Goal: Task Accomplishment & Management: Manage account settings

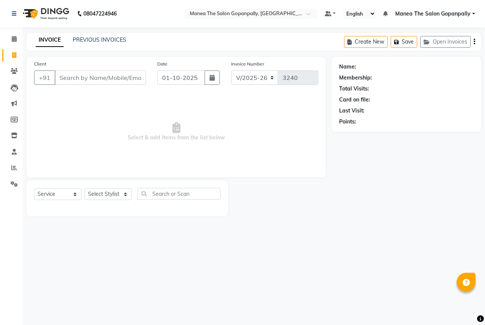
select select "7027"
select select "service"
click at [106, 195] on select "Select Stylist anas [PERSON_NAME] [PERSON_NAME] [PERSON_NAME] sameer [PERSON_NA…" at bounding box center [107, 194] width 47 height 12
select select "86049"
click at [84, 189] on select "Select Stylist anas [PERSON_NAME] [PERSON_NAME] [PERSON_NAME] sameer [PERSON_NA…" at bounding box center [107, 194] width 47 height 12
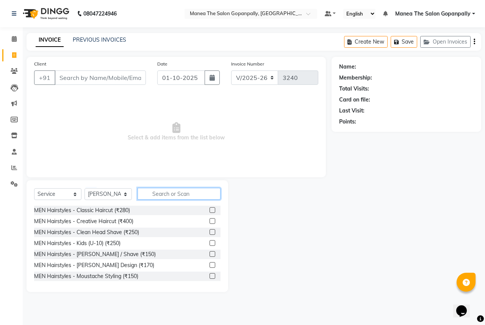
click at [165, 192] on input "text" at bounding box center [178, 194] width 83 height 12
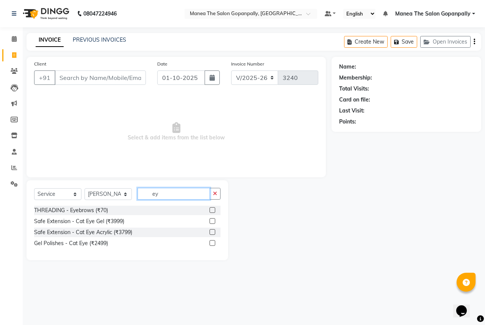
type input "ey"
click at [209, 209] on label at bounding box center [212, 210] width 6 height 6
click at [209, 209] on input "checkbox" at bounding box center [211, 210] width 5 height 5
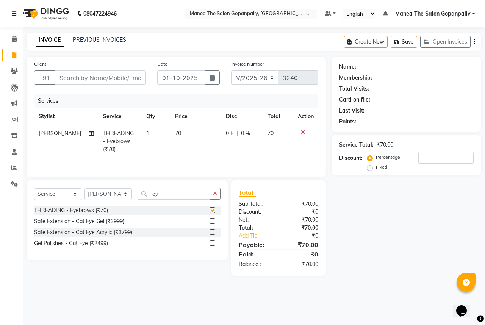
checkbox input "false"
drag, startPoint x: 215, startPoint y: 192, endPoint x: 178, endPoint y: 190, distance: 37.5
click at [209, 191] on button "button" at bounding box center [214, 194] width 11 height 12
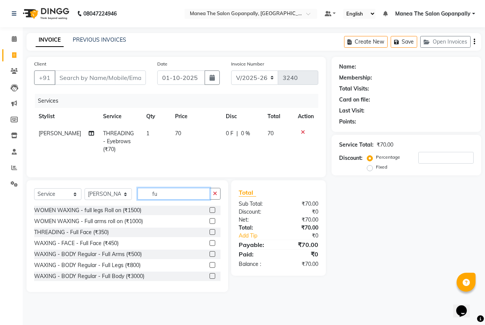
type input "f"
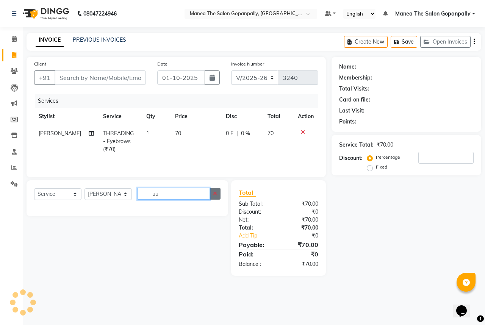
type input "uu"
drag, startPoint x: 210, startPoint y: 194, endPoint x: 216, endPoint y: 192, distance: 5.9
click at [214, 192] on button "button" at bounding box center [214, 194] width 11 height 12
type input "h"
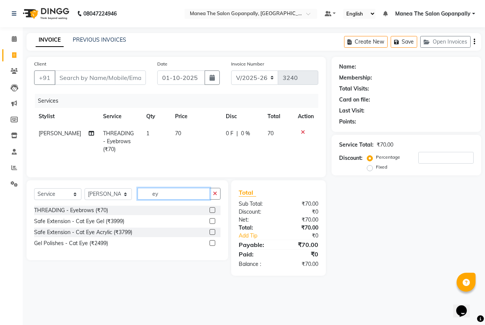
type input "e"
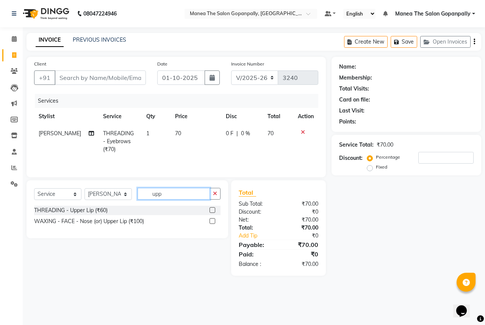
type input "upp"
click at [211, 210] on label at bounding box center [212, 210] width 6 height 6
click at [211, 210] on input "checkbox" at bounding box center [211, 210] width 5 height 5
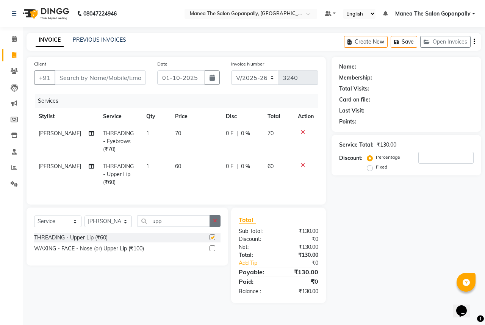
checkbox input "false"
drag, startPoint x: 212, startPoint y: 220, endPoint x: 175, endPoint y: 145, distance: 83.1
click at [212, 219] on div "Select Service Product Membership Package Voucher Prepaid Gift Card Select Styl…" at bounding box center [127, 236] width 201 height 58
click at [118, 69] on div "Client +91" at bounding box center [89, 75] width 123 height 31
click at [119, 76] on input "Client" at bounding box center [100, 77] width 91 height 14
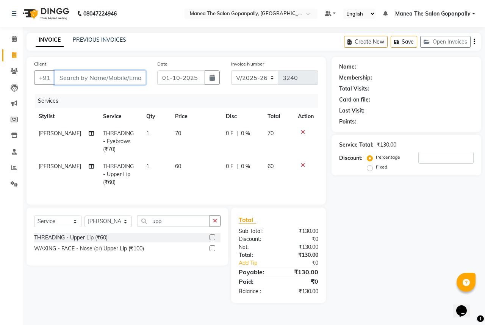
type input "9"
type input "0"
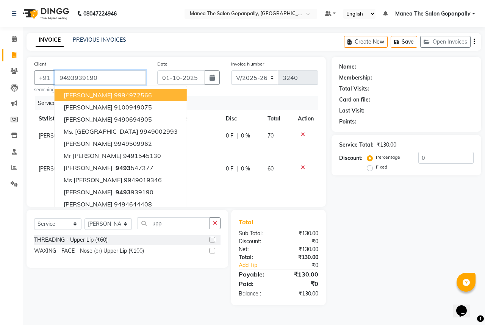
type input "9493939190"
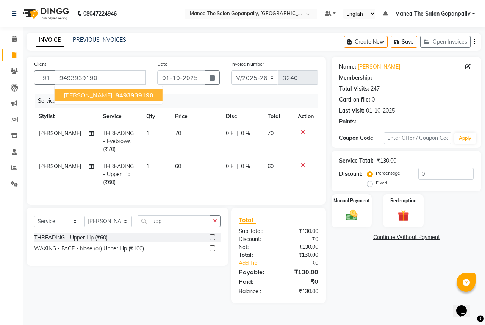
select select "1: Object"
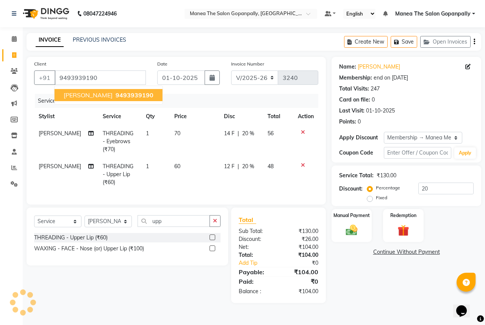
click at [115, 94] on span "9493939190" at bounding box center [134, 95] width 38 height 8
type input "0"
select select "1: Object"
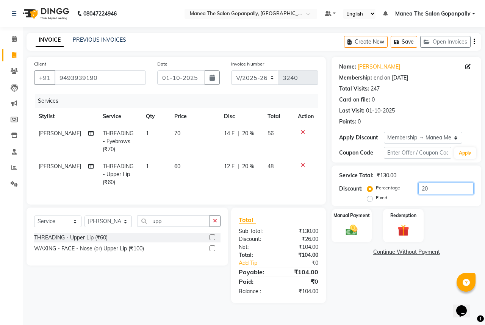
click at [435, 191] on input "20" at bounding box center [445, 189] width 55 height 12
type input "2"
click at [349, 235] on img at bounding box center [352, 230] width 20 height 14
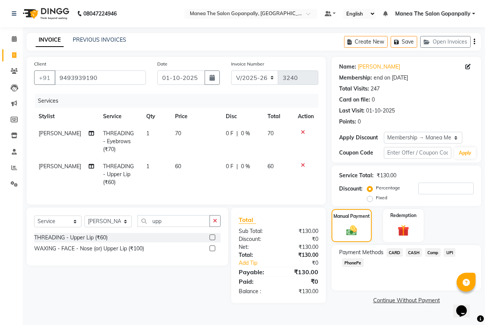
drag, startPoint x: 449, startPoint y: 251, endPoint x: 448, endPoint y: 256, distance: 4.6
click at [449, 255] on span "UPI" at bounding box center [449, 252] width 12 height 9
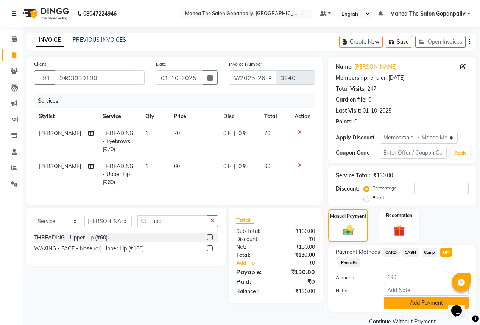
click at [429, 300] on button "Add Payment" at bounding box center [426, 303] width 85 height 12
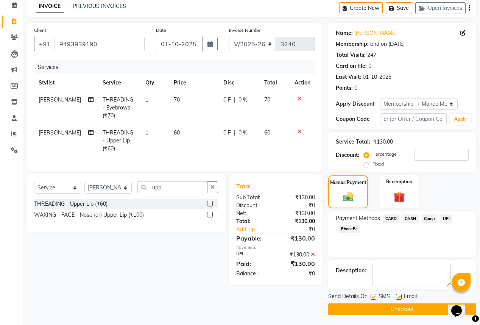
scroll to position [35, 0]
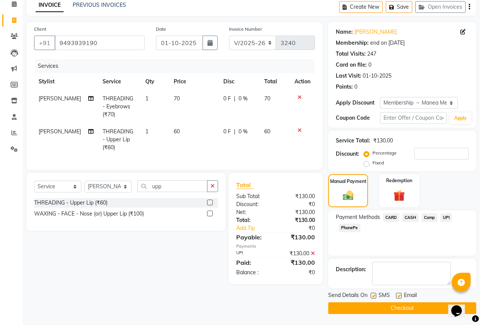
click at [399, 298] on label at bounding box center [399, 296] width 6 height 6
click at [399, 298] on input "checkbox" at bounding box center [398, 295] width 5 height 5
checkbox input "false"
click at [384, 309] on button "Checkout" at bounding box center [402, 308] width 148 height 12
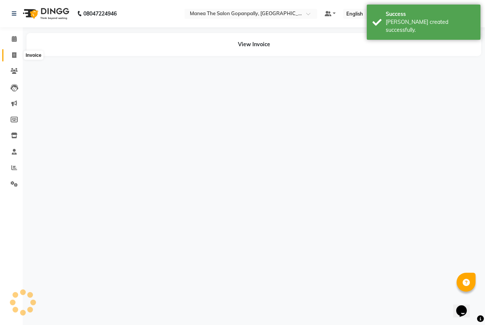
click at [14, 51] on span at bounding box center [14, 55] width 13 height 9
select select "service"
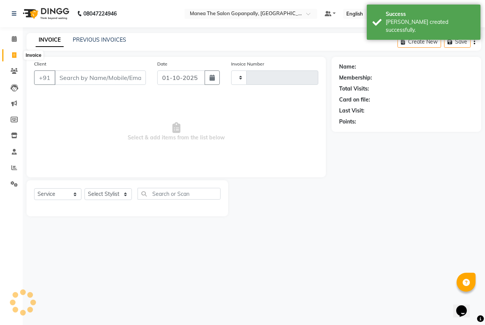
type input "3241"
select select "7027"
click at [17, 167] on span at bounding box center [14, 168] width 13 height 9
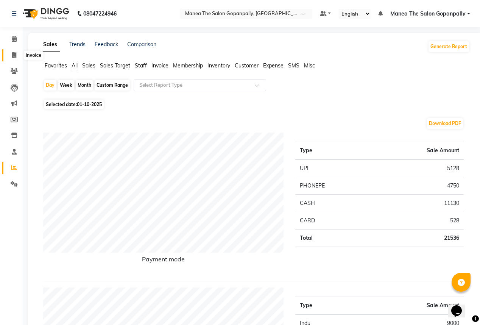
click at [12, 55] on icon at bounding box center [14, 55] width 4 height 6
select select "7027"
select select "service"
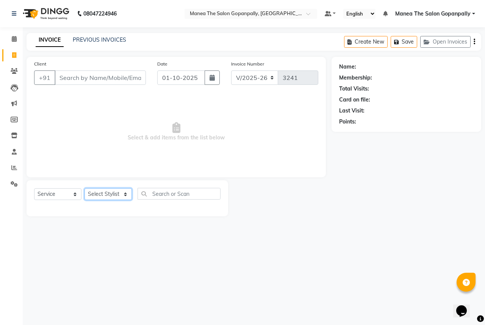
click at [116, 195] on select "Select Stylist anas [PERSON_NAME] [PERSON_NAME] [PERSON_NAME] sameer [PERSON_NA…" at bounding box center [107, 194] width 47 height 12
select select "83768"
click at [84, 189] on select "Select Stylist anas [PERSON_NAME] [PERSON_NAME] [PERSON_NAME] sameer [PERSON_NA…" at bounding box center [107, 194] width 47 height 12
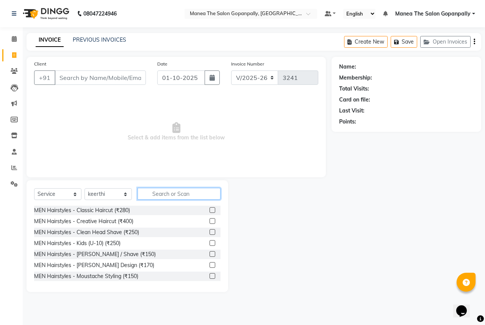
click at [171, 192] on input "text" at bounding box center [178, 194] width 83 height 12
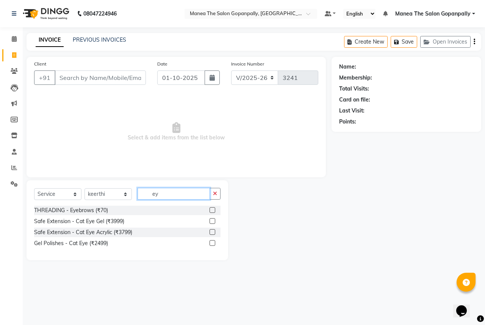
type input "ey"
click at [214, 211] on label at bounding box center [212, 210] width 6 height 6
click at [214, 211] on input "checkbox" at bounding box center [211, 210] width 5 height 5
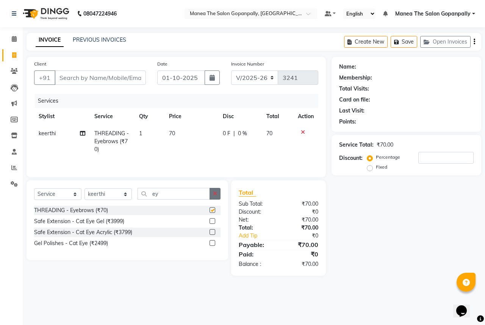
checkbox input "false"
click at [211, 195] on button "button" at bounding box center [214, 194] width 11 height 12
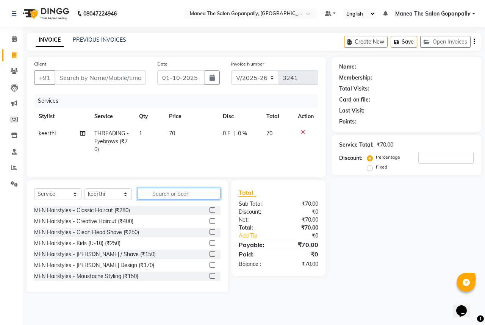
click at [187, 195] on input "text" at bounding box center [178, 194] width 83 height 12
click at [187, 194] on input "text" at bounding box center [178, 194] width 83 height 12
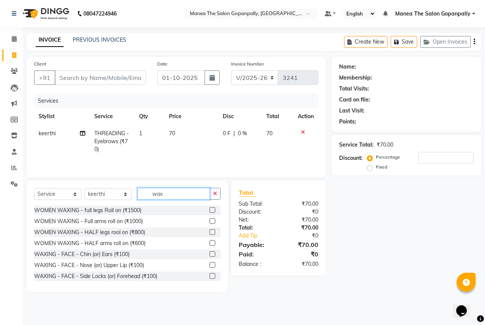
type input "wax"
click at [209, 264] on label at bounding box center [212, 265] width 6 height 6
click at [209, 264] on input "checkbox" at bounding box center [211, 265] width 5 height 5
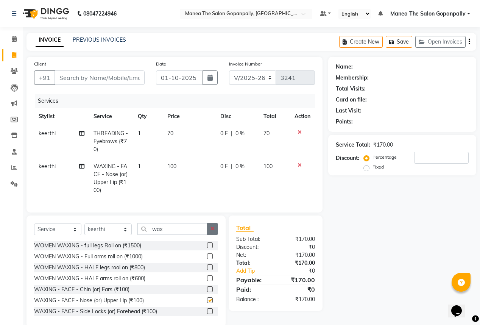
checkbox input "false"
click at [215, 235] on button "button" at bounding box center [212, 229] width 11 height 12
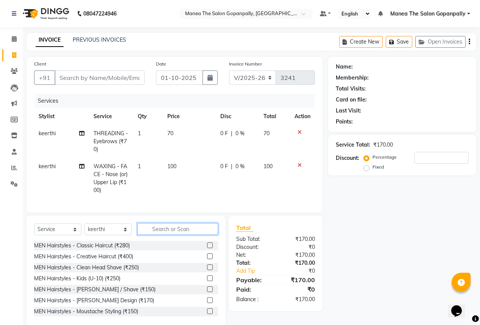
click at [200, 235] on input "text" at bounding box center [177, 229] width 81 height 12
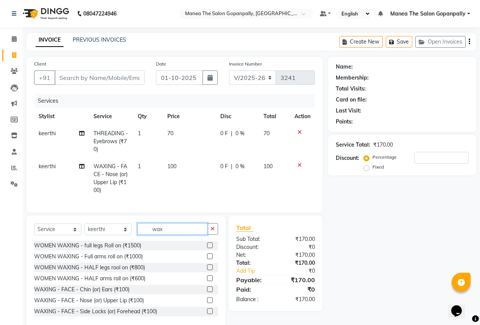
scroll to position [18, 0]
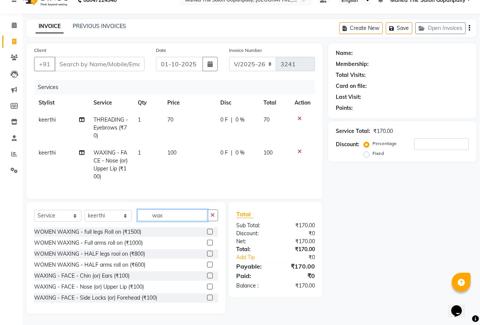
click at [185, 218] on input "wax" at bounding box center [172, 215] width 70 height 12
type input "wax fl"
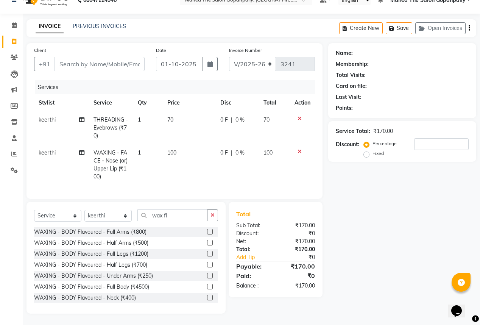
click at [207, 231] on label at bounding box center [210, 232] width 6 height 6
click at [207, 231] on input "checkbox" at bounding box center [209, 231] width 5 height 5
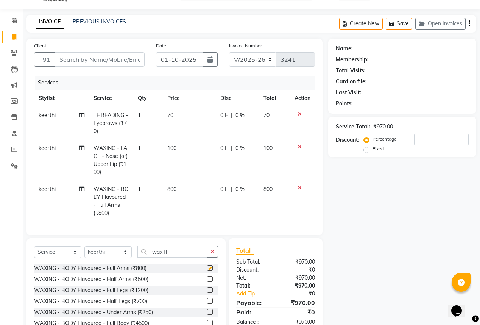
checkbox input "false"
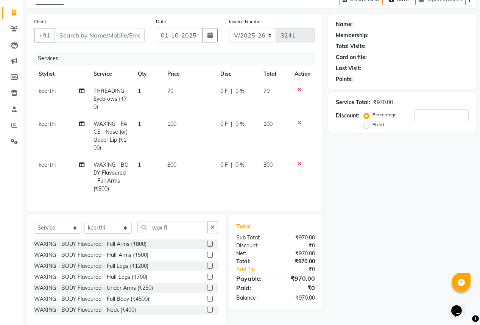
scroll to position [48, 0]
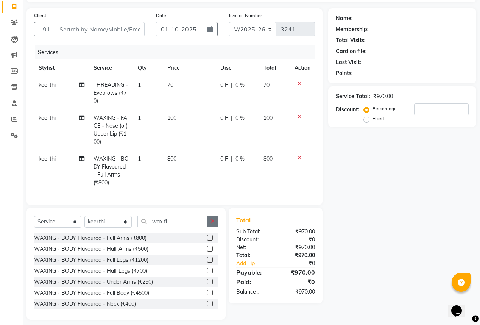
click at [215, 227] on button "button" at bounding box center [212, 221] width 11 height 12
type input "wax fl"
click at [207, 284] on label at bounding box center [210, 282] width 6 height 6
click at [207, 284] on input "checkbox" at bounding box center [209, 281] width 5 height 5
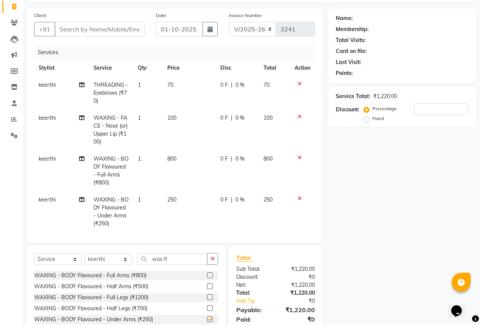
checkbox input "false"
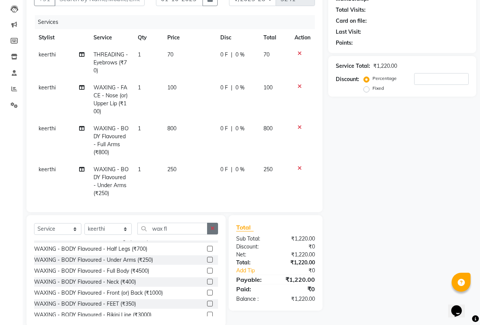
scroll to position [34, 0]
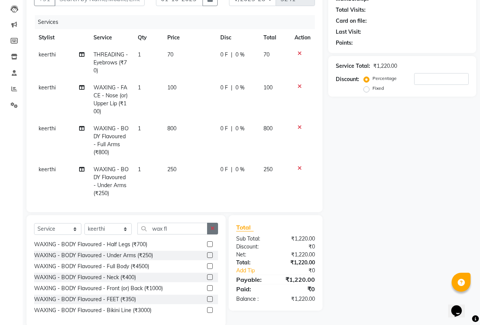
click at [212, 225] on button "button" at bounding box center [212, 229] width 11 height 12
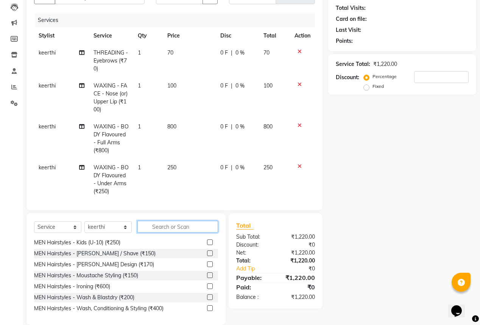
scroll to position [62, 0]
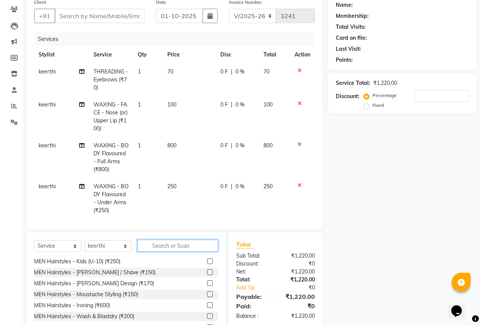
click at [181, 247] on input "text" at bounding box center [177, 246] width 81 height 12
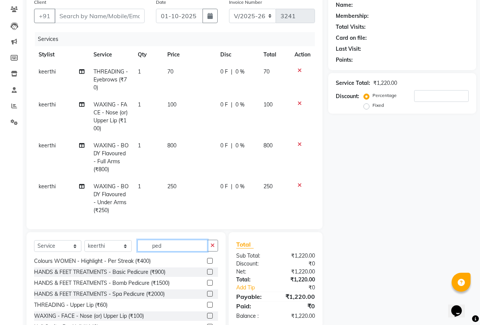
scroll to position [0, 0]
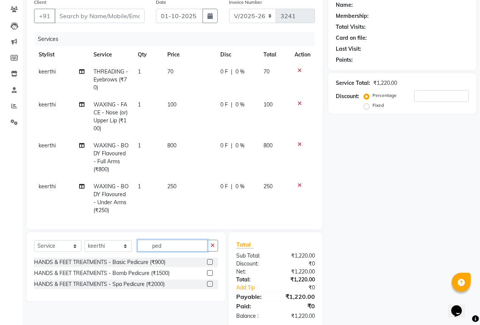
type input "ped"
click at [211, 262] on label at bounding box center [210, 262] width 6 height 6
click at [211, 262] on input "checkbox" at bounding box center [209, 262] width 5 height 5
checkbox input "false"
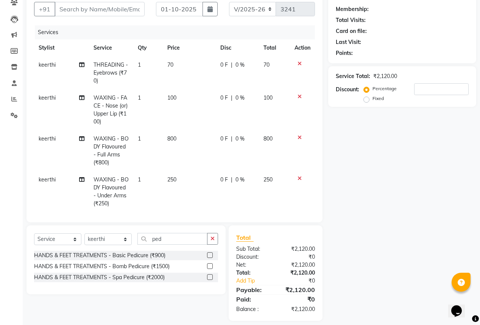
scroll to position [76, 0]
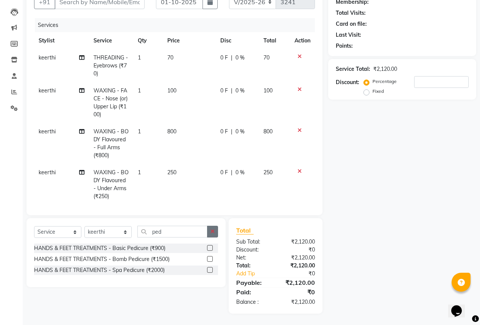
click at [214, 232] on icon "button" at bounding box center [213, 231] width 4 height 5
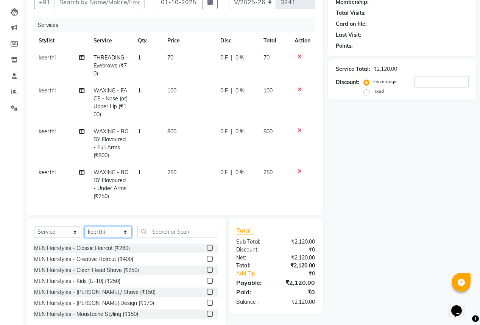
click at [112, 231] on select "Select Stylist anas [PERSON_NAME] [PERSON_NAME] [PERSON_NAME] sameer [PERSON_NA…" at bounding box center [107, 232] width 47 height 12
select select "57882"
click at [84, 226] on select "Select Stylist anas [PERSON_NAME] [PERSON_NAME] [PERSON_NAME] sameer [PERSON_NA…" at bounding box center [107, 232] width 47 height 12
click at [156, 231] on input "text" at bounding box center [177, 232] width 81 height 12
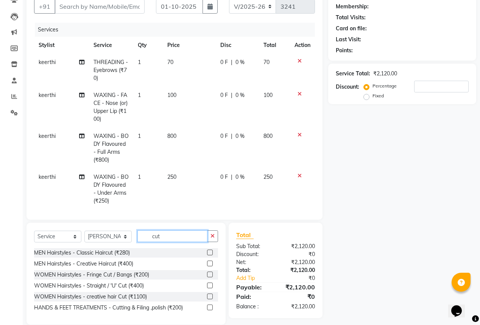
scroll to position [82, 0]
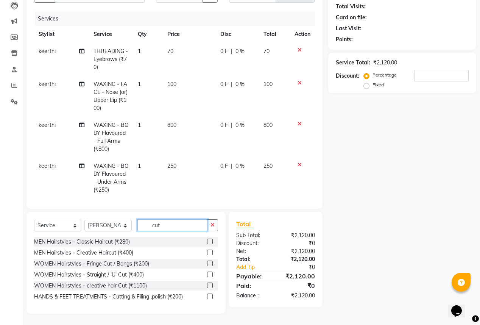
type input "cut"
click at [210, 284] on label at bounding box center [210, 285] width 6 height 6
click at [210, 284] on input "checkbox" at bounding box center [209, 285] width 5 height 5
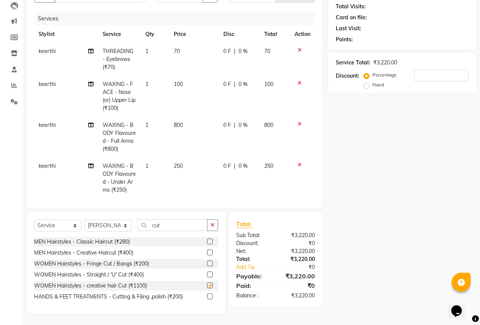
checkbox input "false"
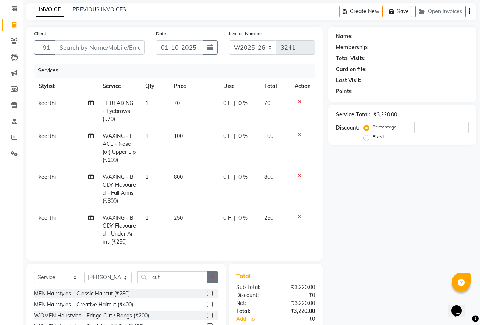
click at [215, 277] on button "button" at bounding box center [212, 277] width 11 height 12
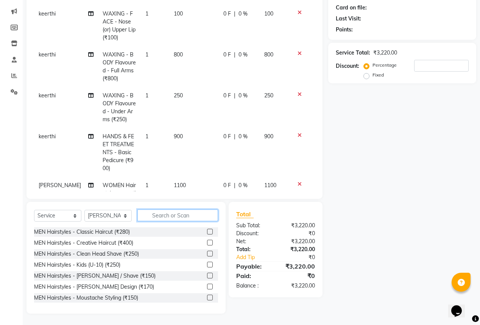
scroll to position [61, 0]
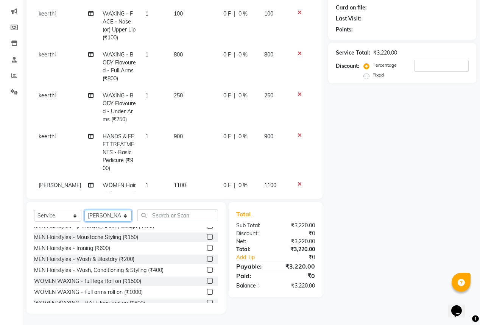
click at [109, 215] on select "Select Stylist anas [PERSON_NAME] [PERSON_NAME] [PERSON_NAME] sameer [PERSON_NA…" at bounding box center [107, 216] width 47 height 12
select select "77517"
click at [84, 210] on select "Select Stylist anas [PERSON_NAME] [PERSON_NAME] [PERSON_NAME] sameer [PERSON_NA…" at bounding box center [107, 216] width 47 height 12
click at [173, 213] on input "text" at bounding box center [177, 215] width 81 height 12
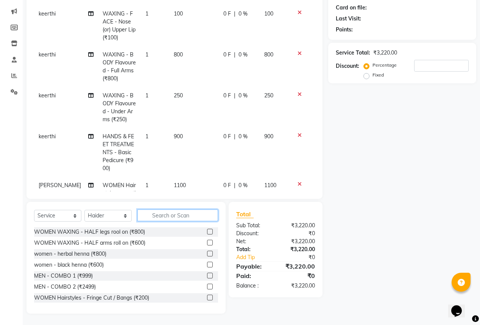
scroll to position [121, 0]
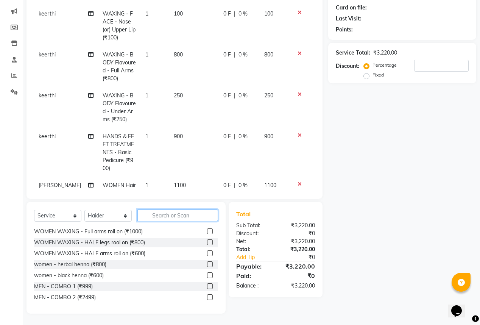
click at [168, 217] on input "text" at bounding box center [177, 215] width 81 height 12
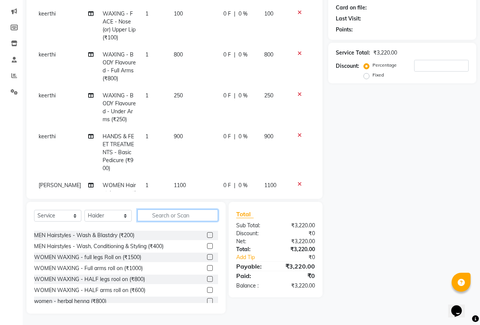
scroll to position [91, 0]
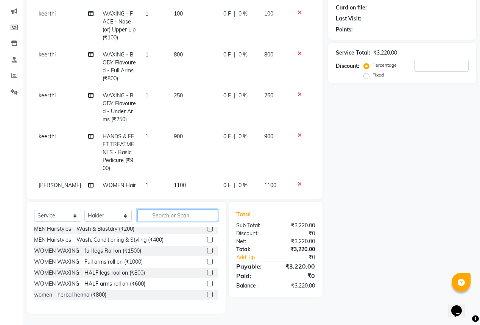
click at [175, 214] on input "text" at bounding box center [177, 215] width 81 height 12
type input "w"
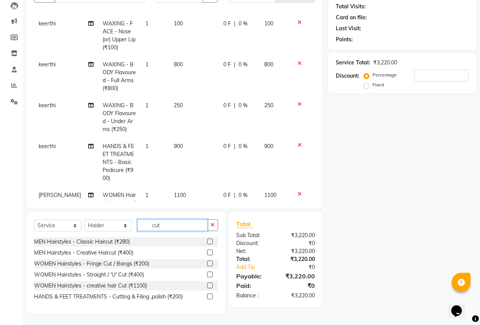
scroll to position [82, 0]
type input "cut"
click at [211, 284] on label at bounding box center [210, 285] width 6 height 6
click at [211, 284] on input "checkbox" at bounding box center [209, 285] width 5 height 5
checkbox input "false"
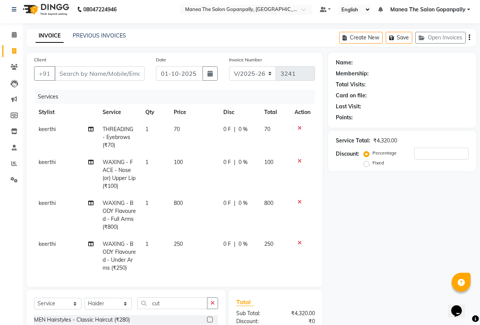
scroll to position [0, 0]
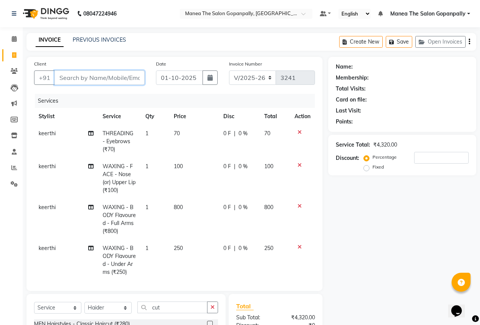
click at [89, 79] on input "Client" at bounding box center [100, 77] width 90 height 14
type input "a"
type input "0"
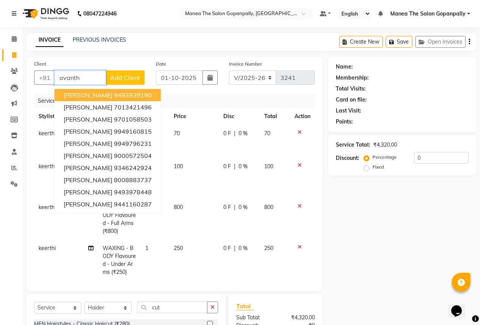
click at [114, 94] on ngb-highlight "9493939190" at bounding box center [133, 95] width 38 height 8
type input "9493939190"
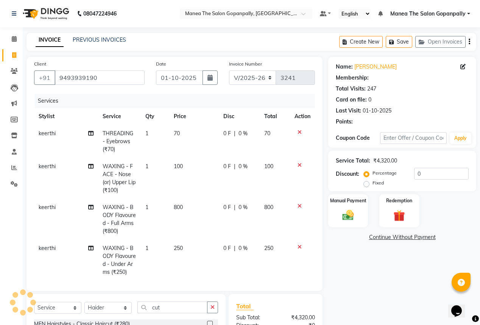
type input "20"
select select "1: Object"
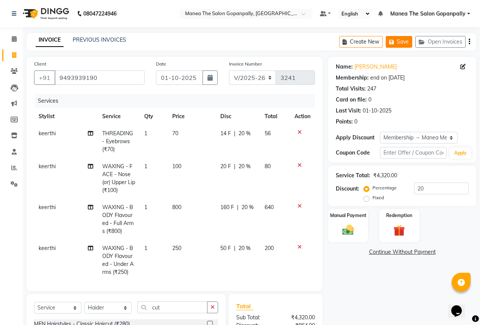
click at [406, 39] on button "Save" at bounding box center [399, 42] width 27 height 12
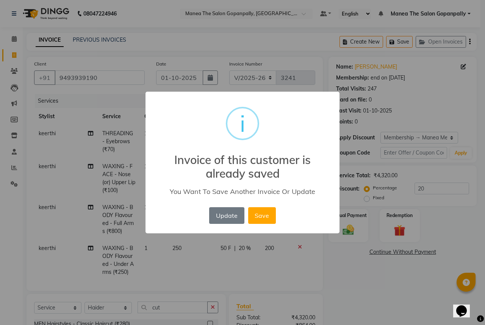
click at [436, 39] on div "× i Invoice of this customer is already saved You Want To Save Another Invoice …" at bounding box center [242, 162] width 485 height 325
click at [257, 210] on button "Save" at bounding box center [262, 215] width 28 height 17
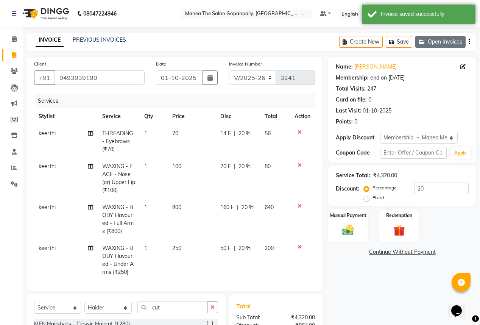
click at [452, 41] on button "Open Invoices" at bounding box center [440, 42] width 50 height 12
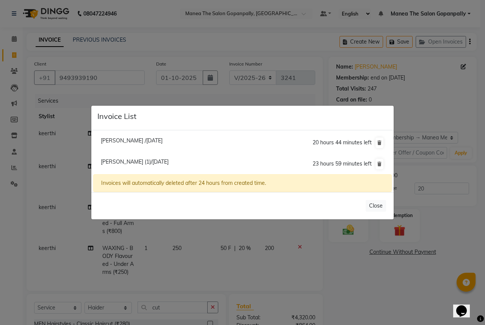
click at [162, 22] on ngb-modal-window "Invoice List [PERSON_NAME] /[DATE] 20 hours 44 minutes left [PERSON_NAME] (1)/[…" at bounding box center [242, 162] width 485 height 325
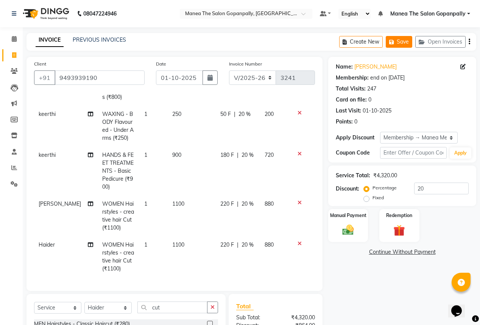
click at [402, 41] on button "Save" at bounding box center [399, 42] width 27 height 12
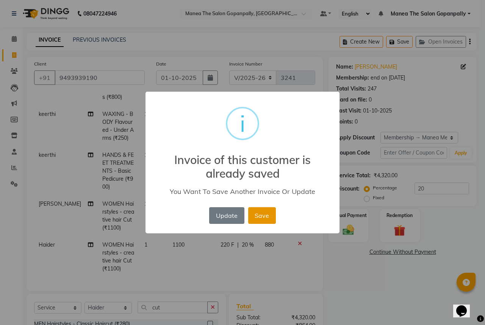
click at [268, 216] on button "Save" at bounding box center [262, 215] width 28 height 17
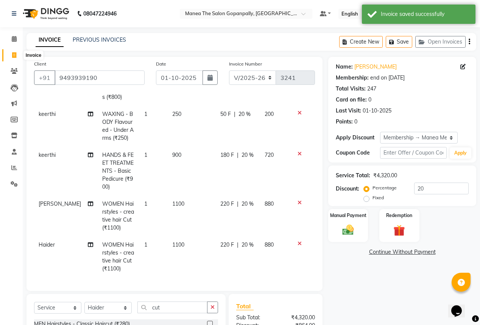
click at [15, 54] on icon at bounding box center [14, 55] width 4 height 6
select select "7027"
select select "service"
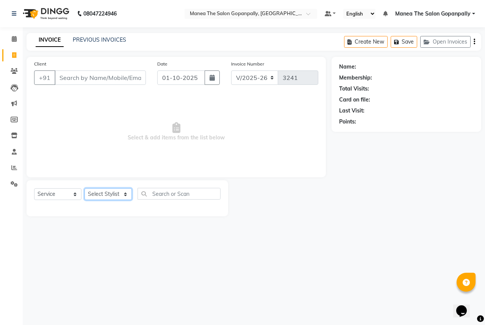
click at [106, 192] on select "Select Stylist anas [PERSON_NAME] [PERSON_NAME] [PERSON_NAME] sameer [PERSON_NA…" at bounding box center [107, 194] width 47 height 12
select select "90389"
click at [84, 189] on select "Select Stylist anas [PERSON_NAME] [PERSON_NAME] [PERSON_NAME] sameer [PERSON_NA…" at bounding box center [107, 194] width 47 height 12
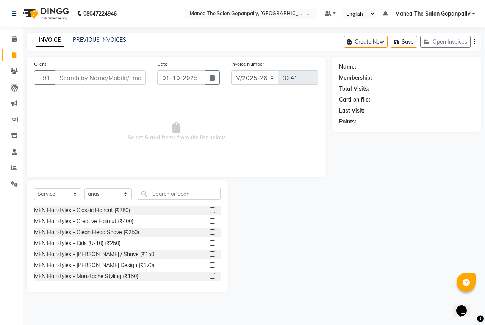
click at [209, 210] on label at bounding box center [212, 210] width 6 height 6
click at [209, 210] on input "checkbox" at bounding box center [211, 210] width 5 height 5
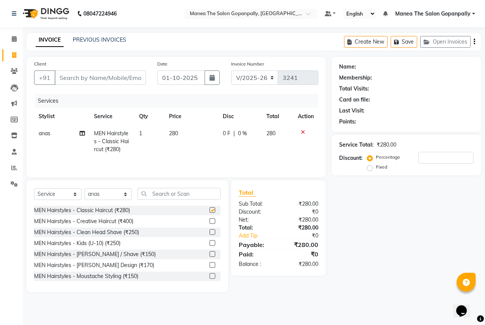
checkbox input "false"
click at [126, 78] on input "Client" at bounding box center [100, 77] width 91 height 14
type input "9"
type input "0"
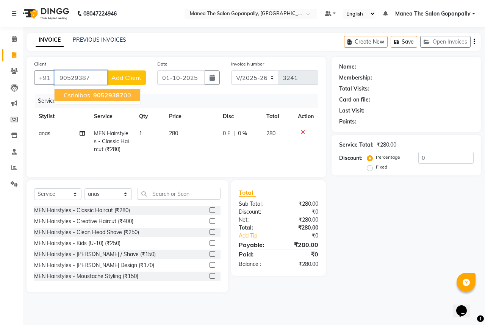
click at [131, 98] on button "csrinibas 90529387 00" at bounding box center [98, 95] width 86 height 12
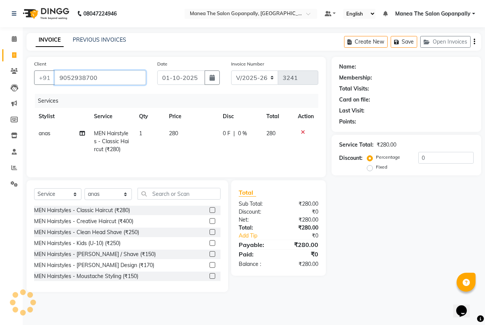
type input "9052938700"
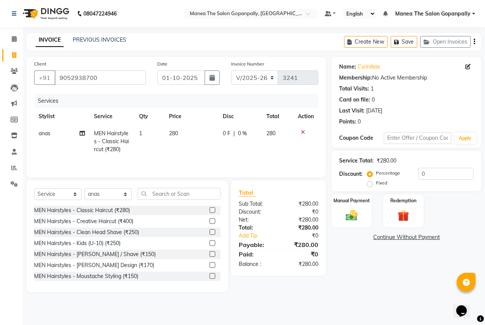
click at [177, 132] on span "280" at bounding box center [173, 133] width 9 height 7
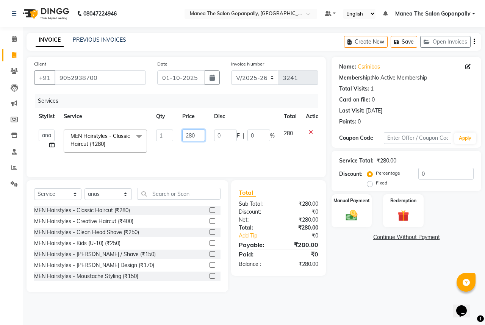
click at [198, 136] on input "280" at bounding box center [193, 135] width 23 height 12
type input "2"
type input "202"
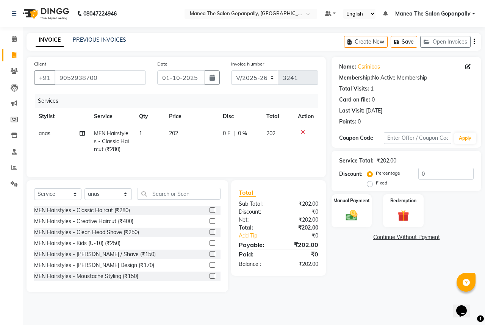
click at [238, 153] on td "0 F | 0 %" at bounding box center [240, 141] width 44 height 33
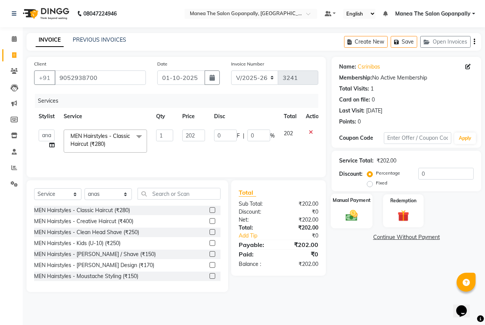
click at [357, 219] on img at bounding box center [352, 215] width 20 height 14
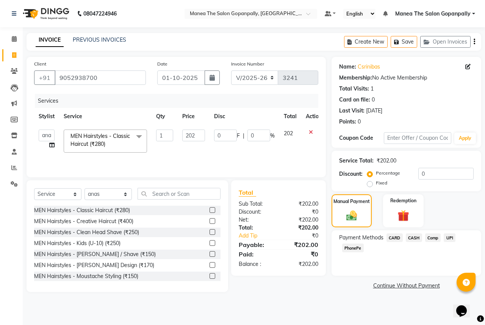
click at [449, 239] on span "UPI" at bounding box center [449, 237] width 12 height 9
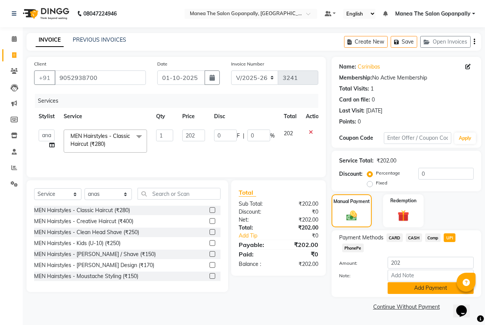
drag, startPoint x: 422, startPoint y: 296, endPoint x: 423, endPoint y: 292, distance: 4.1
click at [423, 293] on div "Payment Methods CARD CASH Comp UPI PhonePe Amount: 202 Note: Add Payment" at bounding box center [406, 263] width 150 height 67
click at [423, 292] on button "Add Payment" at bounding box center [430, 288] width 86 height 12
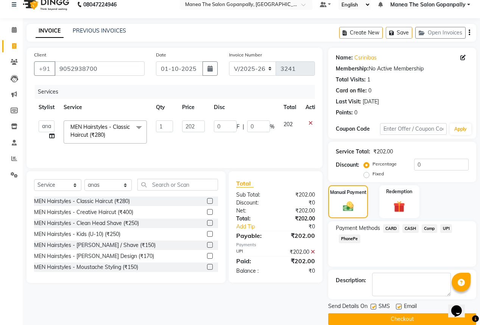
scroll to position [20, 0]
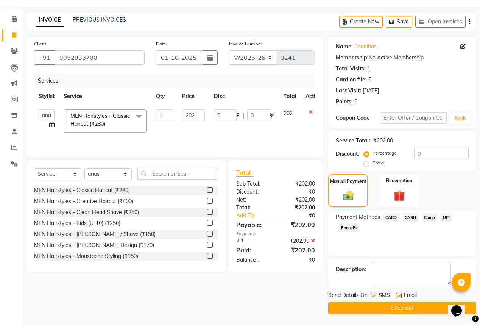
click at [397, 295] on label at bounding box center [399, 296] width 6 height 6
click at [397, 295] on input "checkbox" at bounding box center [398, 295] width 5 height 5
checkbox input "false"
click at [407, 307] on button "Checkout" at bounding box center [402, 308] width 148 height 12
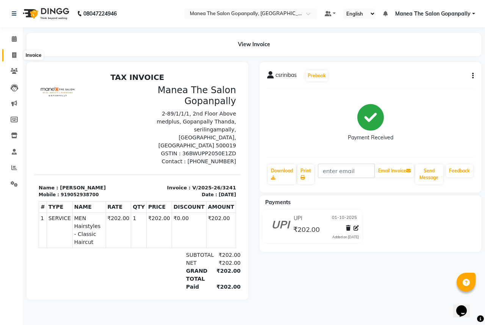
click at [10, 54] on span at bounding box center [14, 55] width 13 height 9
select select "service"
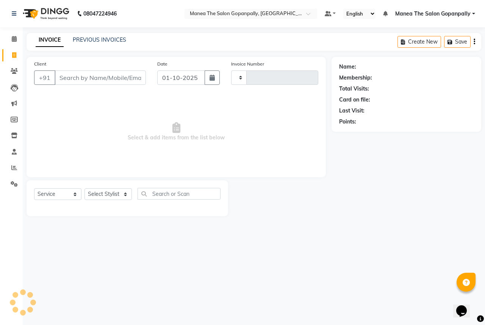
type input "3242"
select select "7027"
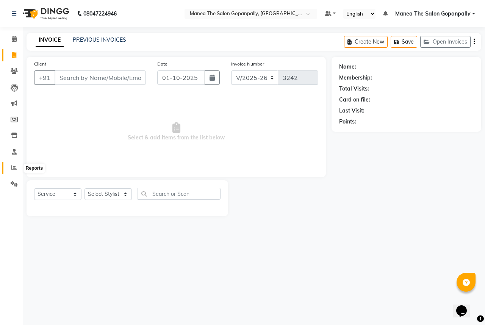
click at [13, 167] on icon at bounding box center [14, 168] width 6 height 6
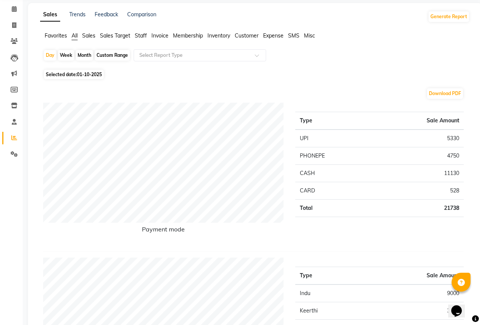
scroll to position [30, 0]
click at [8, 21] on span at bounding box center [14, 25] width 13 height 9
select select "service"
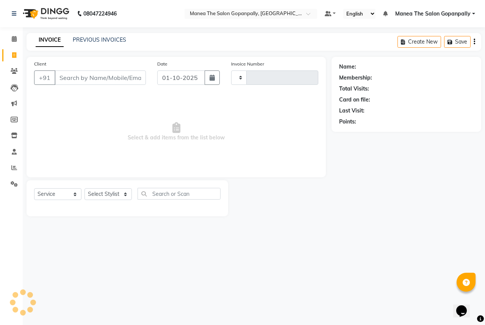
type input "3242"
select select "7027"
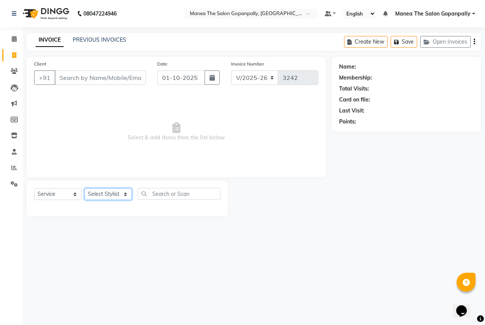
click at [113, 197] on select "Select Stylist anas [PERSON_NAME] [PERSON_NAME] [PERSON_NAME] sameer [PERSON_NA…" at bounding box center [107, 194] width 47 height 12
select select "83653"
click at [84, 189] on select "Select Stylist anas [PERSON_NAME] [PERSON_NAME] [PERSON_NAME] sameer [PERSON_NA…" at bounding box center [107, 194] width 47 height 12
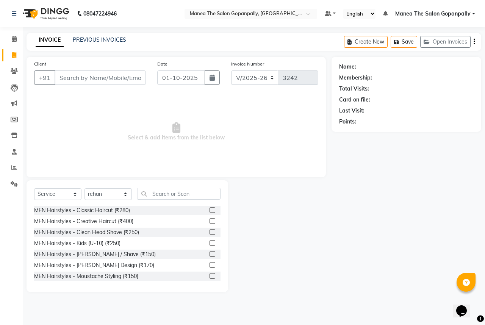
click at [203, 211] on div "MEN Hairstyles - Classic Haircut (₹280)" at bounding box center [127, 210] width 186 height 9
click at [209, 209] on label at bounding box center [212, 210] width 6 height 6
click at [209, 209] on input "checkbox" at bounding box center [211, 210] width 5 height 5
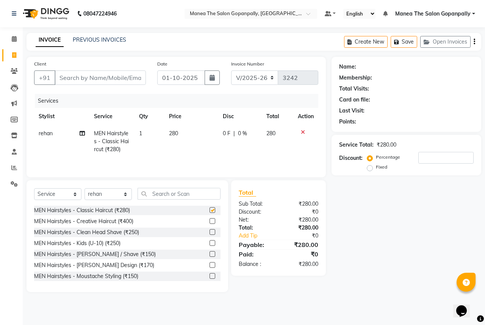
checkbox input "false"
click at [209, 264] on label at bounding box center [212, 265] width 6 height 6
click at [209, 264] on input "checkbox" at bounding box center [211, 265] width 5 height 5
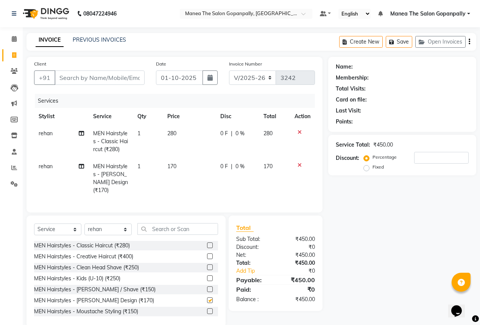
checkbox input "false"
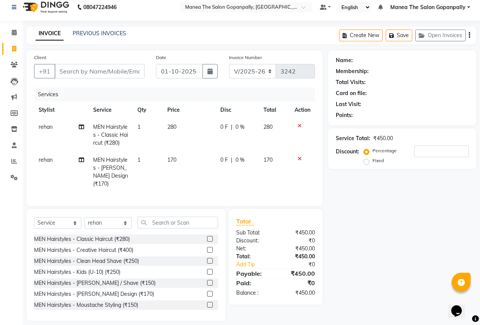
scroll to position [10, 0]
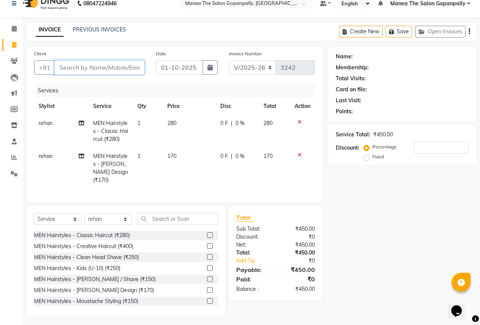
click at [98, 65] on input "Client" at bounding box center [100, 67] width 90 height 14
type input "9"
type input "0"
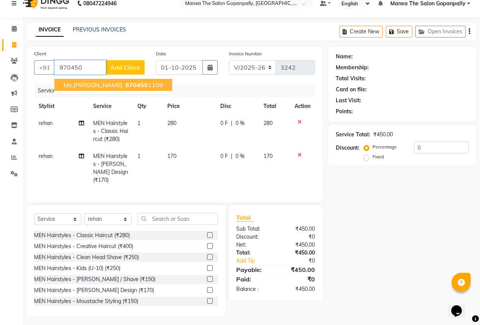
click at [125, 85] on span "970450" at bounding box center [136, 85] width 23 height 8
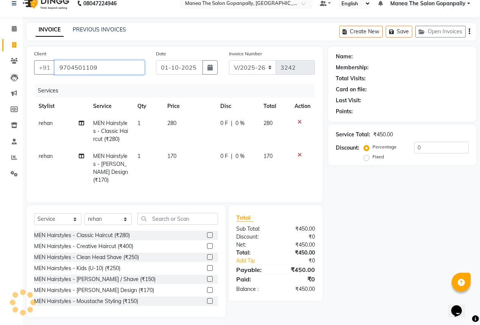
type input "9704501109"
select select "1: Object"
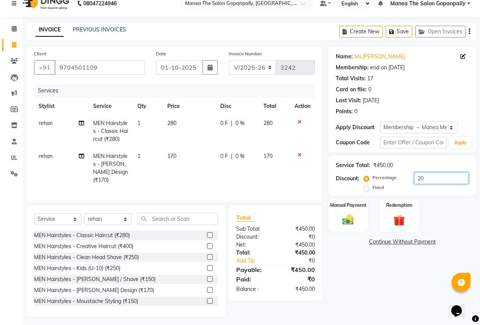
drag, startPoint x: 429, startPoint y: 180, endPoint x: 435, endPoint y: 179, distance: 5.4
click at [430, 180] on input "20" at bounding box center [441, 178] width 55 height 12
type input "2"
click at [348, 229] on div "Manual Payment" at bounding box center [348, 215] width 41 height 34
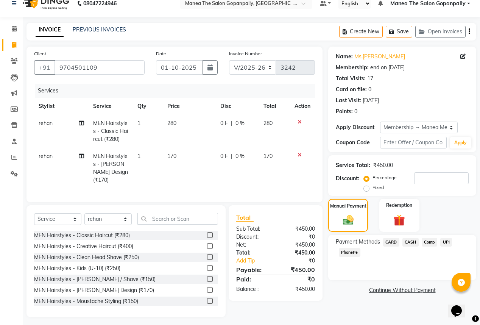
click at [449, 243] on span "UPI" at bounding box center [446, 242] width 12 height 9
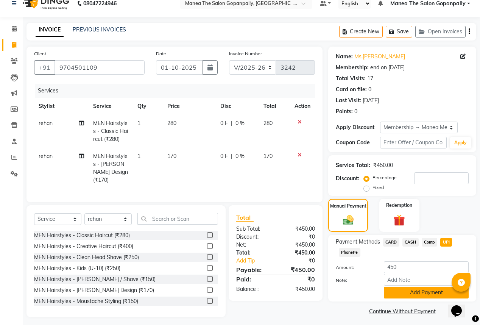
click at [426, 297] on button "Add Payment" at bounding box center [426, 293] width 85 height 12
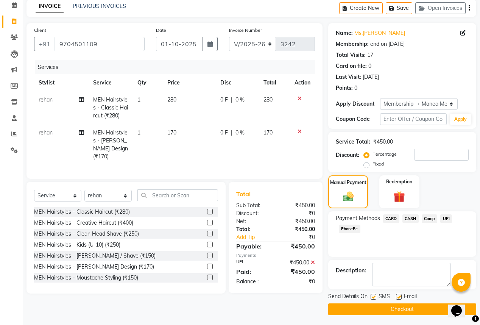
scroll to position [35, 0]
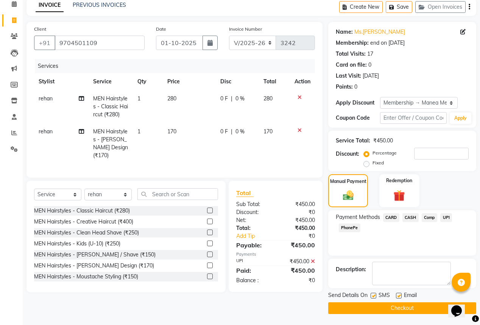
click at [399, 291] on div "Name: Ms.[PERSON_NAME] Membership: end on [DATE] Total Visits: 17 Card on file:…" at bounding box center [405, 168] width 154 height 292
click at [396, 296] on label at bounding box center [399, 296] width 6 height 6
click at [396, 296] on input "checkbox" at bounding box center [398, 295] width 5 height 5
checkbox input "false"
click at [372, 298] on label at bounding box center [374, 296] width 6 height 6
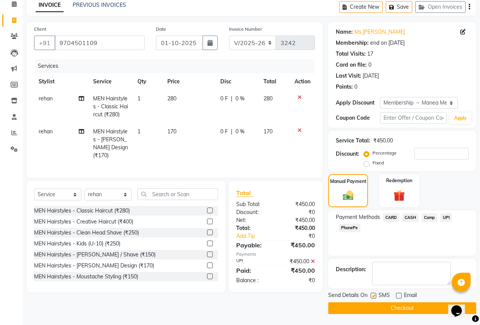
click at [372, 298] on input "checkbox" at bounding box center [373, 295] width 5 height 5
checkbox input "false"
click at [372, 304] on button "Checkout" at bounding box center [402, 308] width 148 height 12
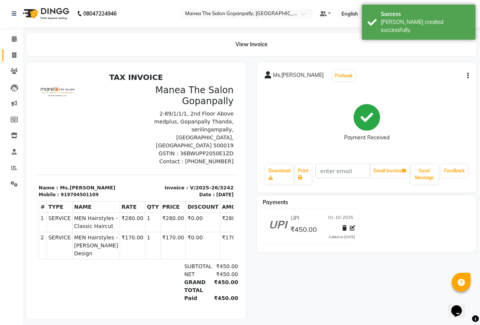
click at [14, 61] on link "Invoice" at bounding box center [11, 55] width 18 height 12
select select "service"
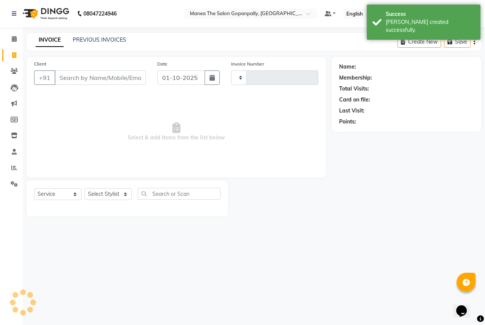
type input "3243"
select select "7027"
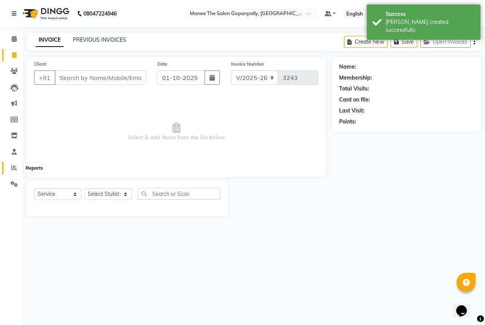
click at [9, 171] on span at bounding box center [14, 168] width 13 height 9
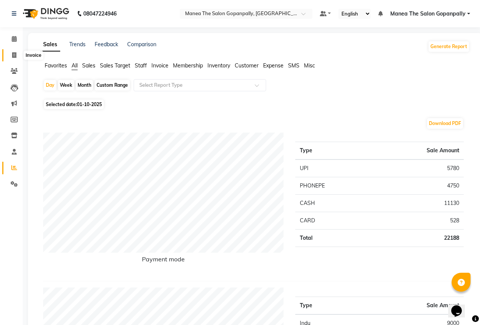
click at [14, 57] on icon at bounding box center [14, 55] width 4 height 6
select select "7027"
select select "service"
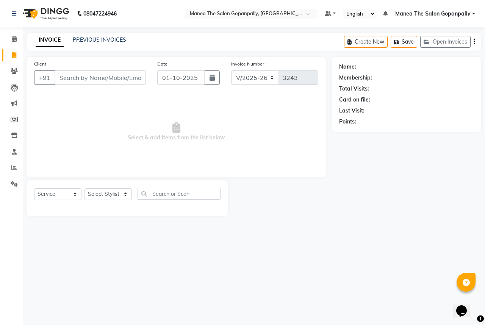
click at [80, 79] on input "Client" at bounding box center [100, 77] width 91 height 14
type input "8"
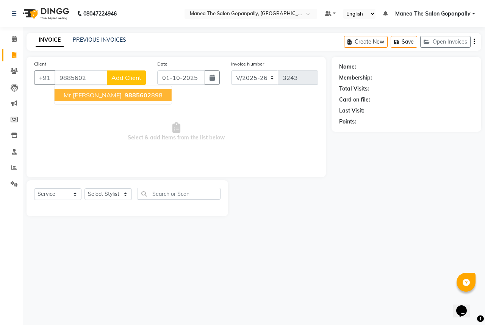
click at [86, 95] on span "Mr [PERSON_NAME]" at bounding box center [93, 95] width 58 height 8
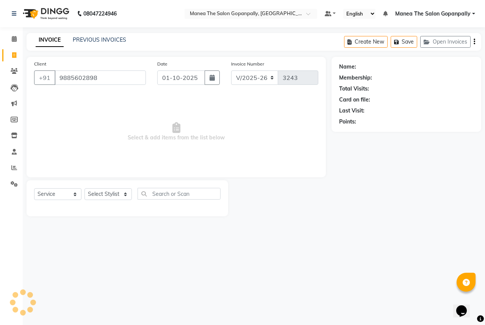
type input "9885602898"
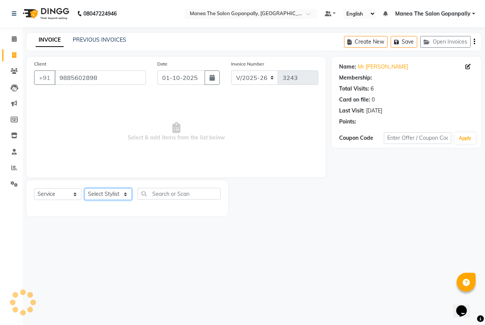
drag, startPoint x: 94, startPoint y: 194, endPoint x: 94, endPoint y: 200, distance: 6.1
click at [94, 194] on select "Select Stylist anas [PERSON_NAME] [PERSON_NAME] [PERSON_NAME] sameer [PERSON_NA…" at bounding box center [107, 194] width 47 height 12
select select "1: Object"
select select "57885"
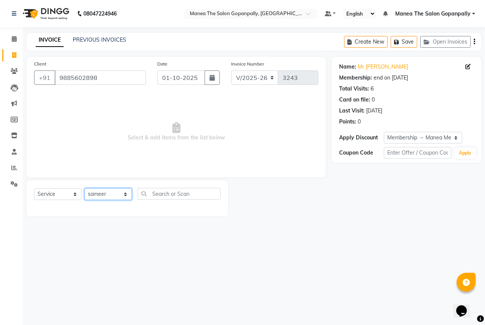
click at [84, 189] on select "Select Stylist anas [PERSON_NAME] [PERSON_NAME] [PERSON_NAME] sameer [PERSON_NA…" at bounding box center [107, 194] width 47 height 12
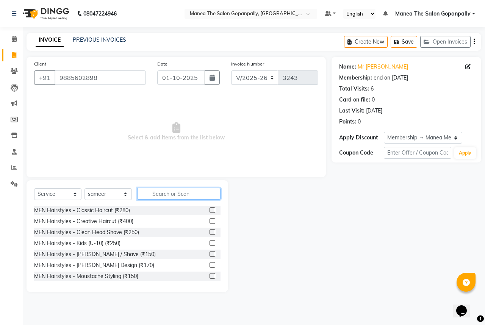
click at [175, 195] on input "text" at bounding box center [178, 194] width 83 height 12
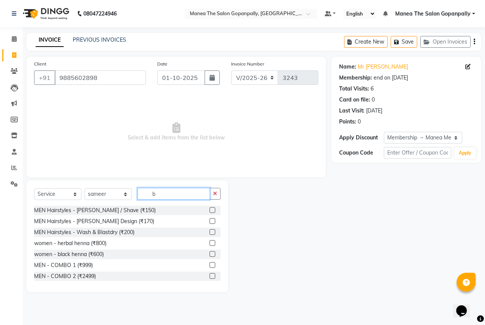
type input "b"
click at [209, 222] on label at bounding box center [212, 221] width 6 height 6
click at [209, 222] on input "checkbox" at bounding box center [211, 221] width 5 height 5
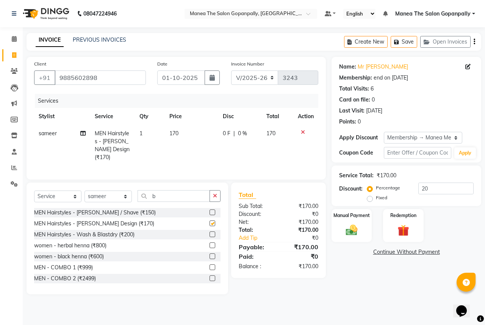
checkbox input "false"
click at [464, 189] on input "20" at bounding box center [445, 189] width 55 height 12
type input "2"
click at [347, 233] on img at bounding box center [352, 230] width 20 height 14
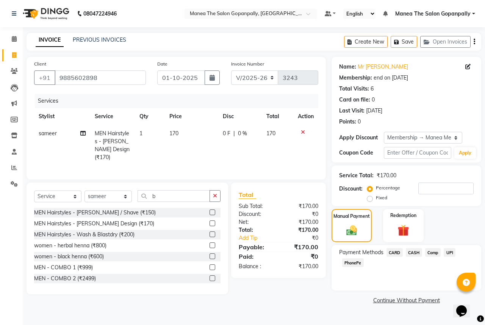
click at [450, 253] on span "UPI" at bounding box center [449, 252] width 12 height 9
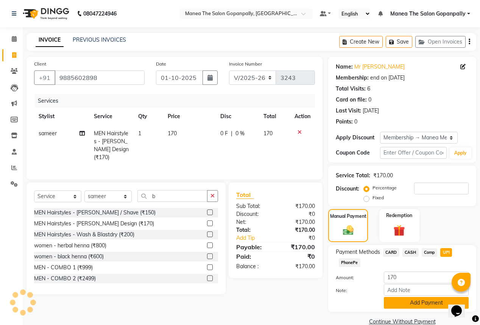
click at [424, 304] on button "Add Payment" at bounding box center [426, 303] width 85 height 12
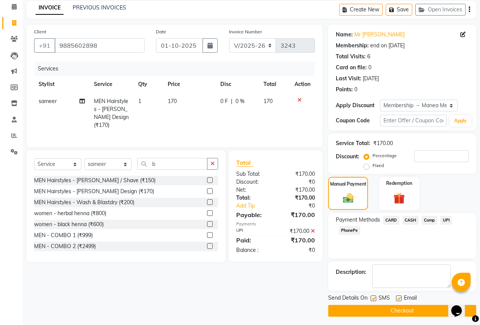
scroll to position [35, 0]
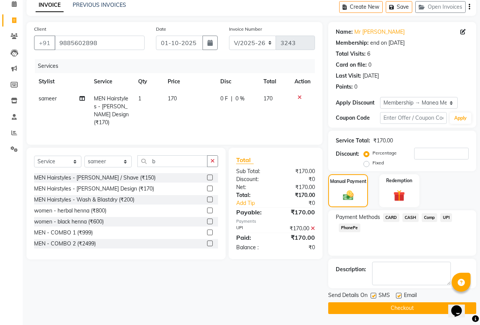
click at [398, 296] on label at bounding box center [399, 296] width 6 height 6
click at [398, 296] on input "checkbox" at bounding box center [398, 295] width 5 height 5
checkbox input "false"
click at [403, 307] on button "Checkout" at bounding box center [402, 308] width 148 height 12
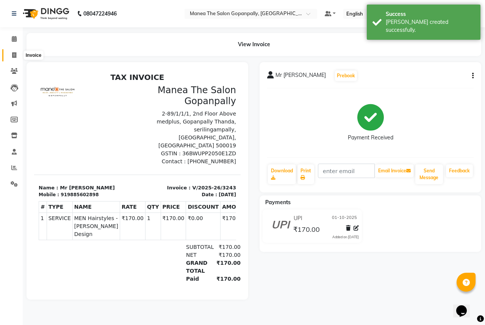
click at [17, 55] on span at bounding box center [14, 55] width 13 height 9
select select "7027"
select select "service"
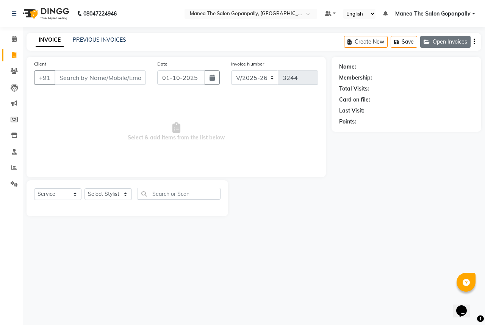
click at [437, 37] on button "Open Invoices" at bounding box center [445, 42] width 50 height 12
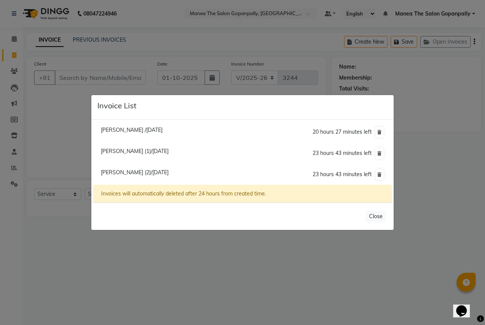
click at [139, 173] on span "[PERSON_NAME] (2)/[DATE]" at bounding box center [135, 172] width 68 height 7
type input "9493939190"
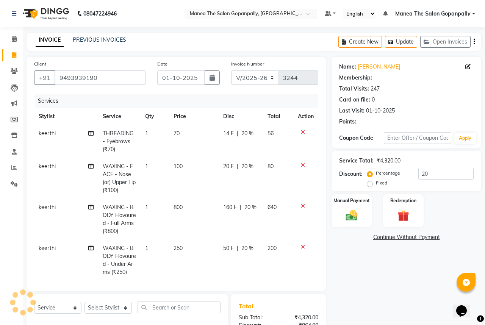
type input "0"
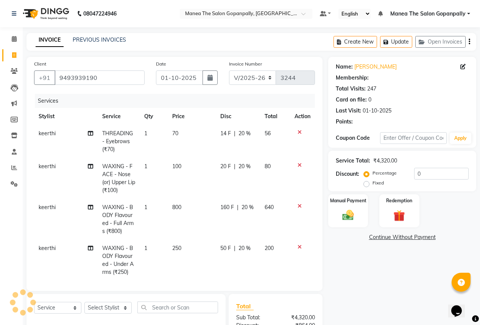
select select "1: Object"
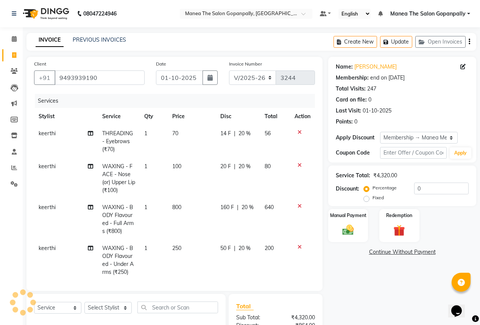
type input "20"
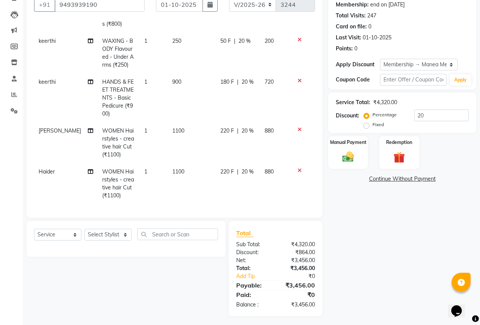
scroll to position [76, 0]
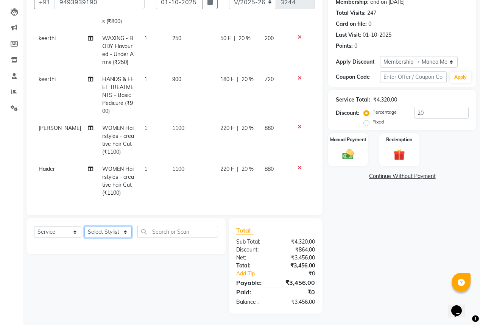
click at [124, 231] on select "Select Stylist anas [PERSON_NAME] [PERSON_NAME] [PERSON_NAME] sameer [PERSON_NA…" at bounding box center [107, 232] width 47 height 12
select select "77517"
click at [84, 226] on select "Select Stylist anas [PERSON_NAME] [PERSON_NAME] [PERSON_NAME] sameer [PERSON_NA…" at bounding box center [107, 232] width 47 height 12
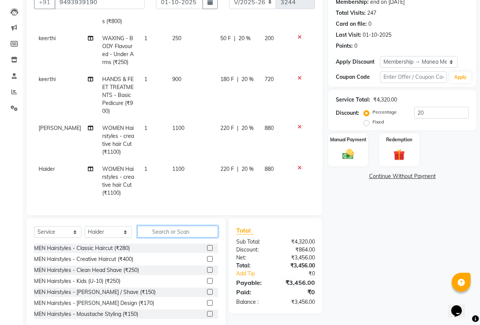
click at [179, 232] on input "text" at bounding box center [177, 232] width 81 height 12
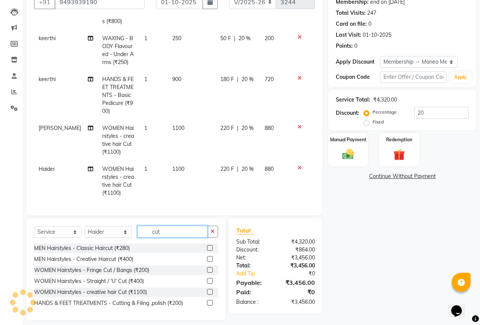
type input "cut"
click at [209, 292] on label at bounding box center [210, 292] width 6 height 6
click at [209, 292] on input "checkbox" at bounding box center [209, 292] width 5 height 5
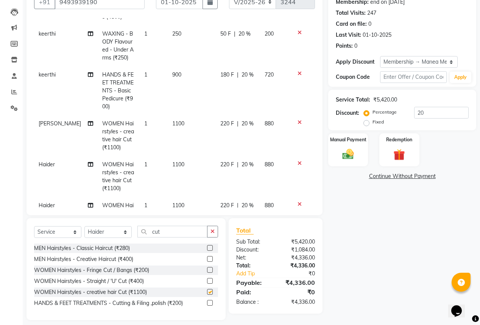
checkbox input "false"
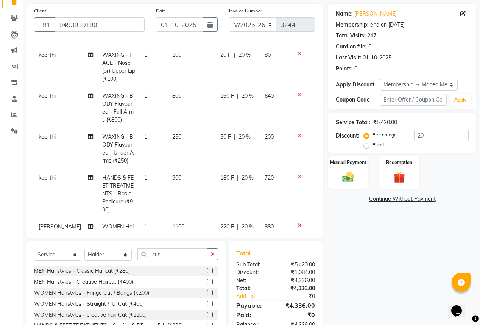
scroll to position [0, 0]
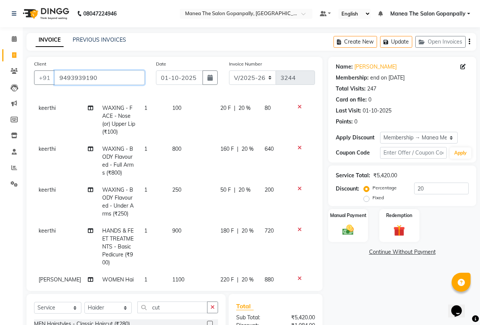
click at [121, 75] on input "9493939190" at bounding box center [100, 77] width 90 height 14
type input "949393919"
type input "0"
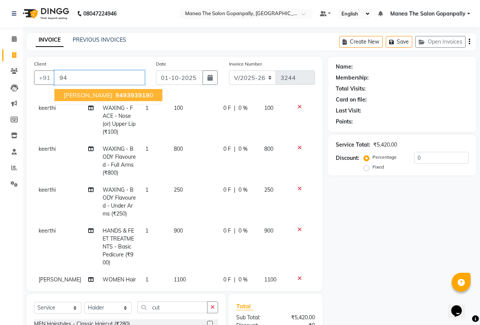
type input "9"
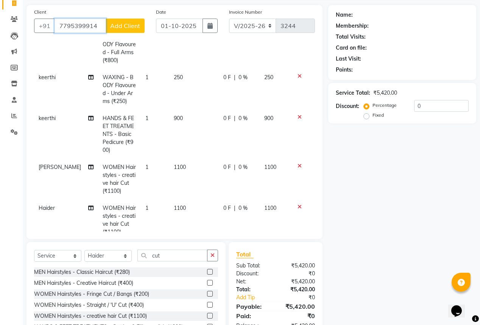
scroll to position [82, 0]
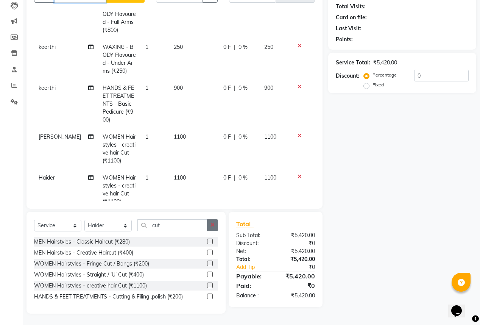
type input "7795399914"
click at [214, 225] on icon "button" at bounding box center [213, 224] width 4 height 5
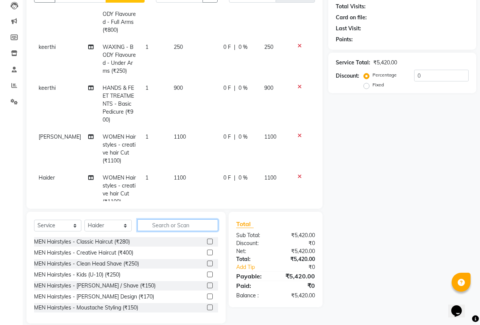
drag, startPoint x: 200, startPoint y: 228, endPoint x: 204, endPoint y: 228, distance: 4.2
click at [204, 228] on input "text" at bounding box center [177, 225] width 81 height 12
click at [74, 224] on select "Select Service Product Membership Package Voucher Prepaid Gift Card" at bounding box center [57, 226] width 47 height 12
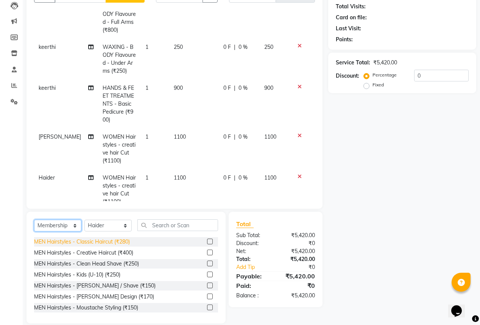
click at [34, 220] on select "Select Service Product Membership Package Voucher Prepaid Gift Card" at bounding box center [57, 226] width 47 height 12
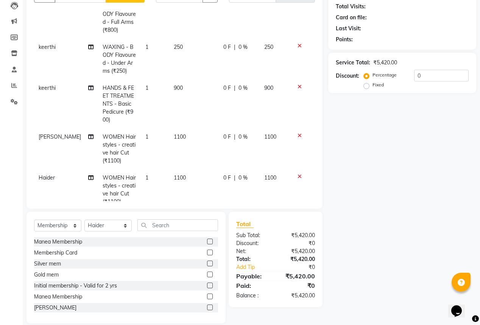
click at [207, 239] on label at bounding box center [210, 242] width 6 height 6
click at [207, 239] on input "checkbox" at bounding box center [209, 241] width 5 height 5
select select "select"
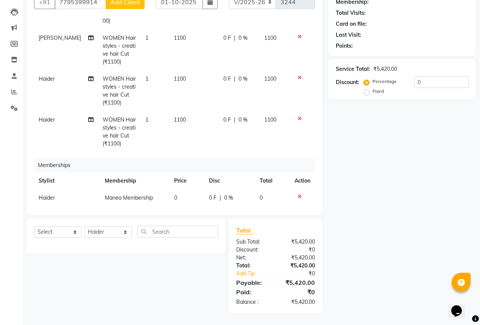
scroll to position [233, 0]
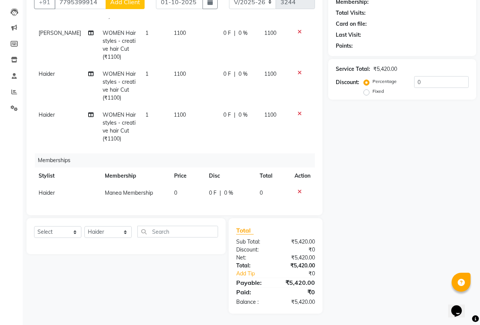
click at [178, 189] on td "0" at bounding box center [187, 192] width 35 height 17
select select "77517"
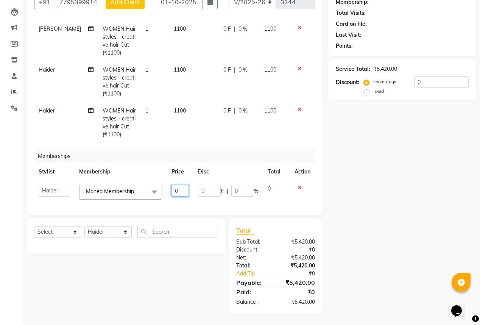
click at [184, 189] on input "0" at bounding box center [180, 191] width 17 height 12
type input "500"
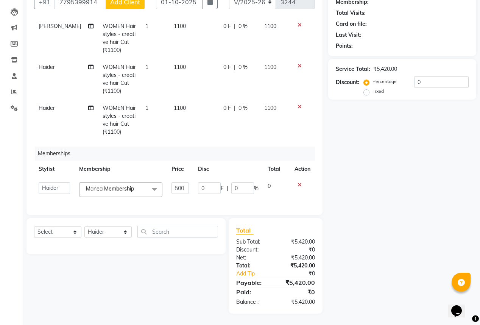
click at [207, 147] on div "Services Stylist Service Qty Price Disc Total Action keerthi THREADING - Eyebro…" at bounding box center [174, 112] width 281 height 189
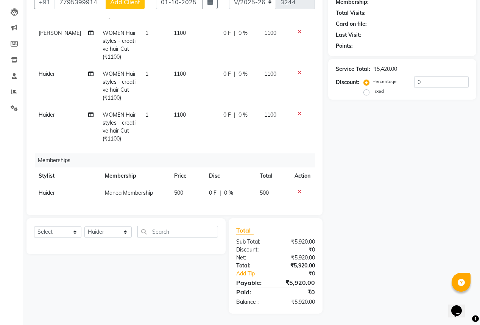
drag, startPoint x: 209, startPoint y: 147, endPoint x: 220, endPoint y: 147, distance: 11.0
click at [211, 146] on div "Services Stylist Service Qty Price Disc Total Action keerthi THREADING - Eyebro…" at bounding box center [174, 112] width 281 height 189
click at [442, 79] on input "0" at bounding box center [441, 82] width 55 height 12
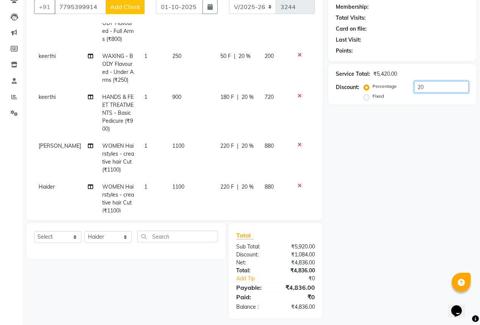
scroll to position [76, 0]
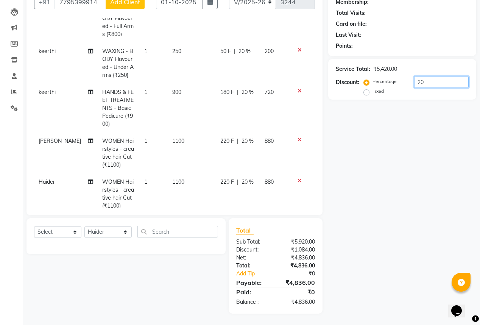
click at [441, 82] on input "20" at bounding box center [441, 82] width 55 height 12
type input "2"
type input "25"
click at [367, 129] on div "Name: Membership: Total Visits: Card on file: Last Visit: Points: Service Total…" at bounding box center [405, 147] width 154 height 332
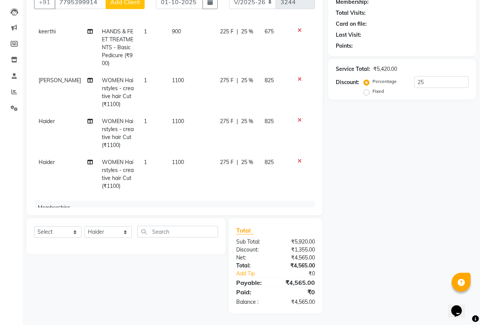
drag, startPoint x: 193, startPoint y: 262, endPoint x: 212, endPoint y: 202, distance: 62.3
click at [194, 261] on div "Select Service Product Package Voucher Prepaid Gift Card Select Stylist anas [P…" at bounding box center [123, 265] width 205 height 95
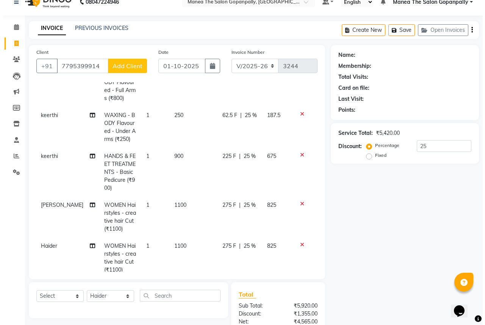
scroll to position [0, 0]
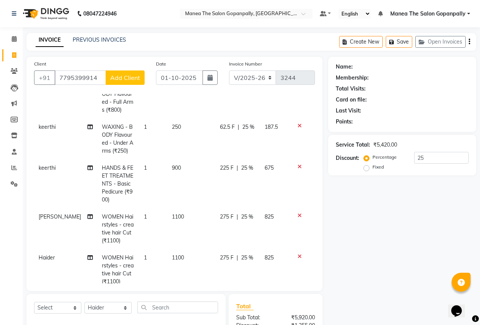
click at [129, 77] on span "Add Client" at bounding box center [125, 78] width 30 height 8
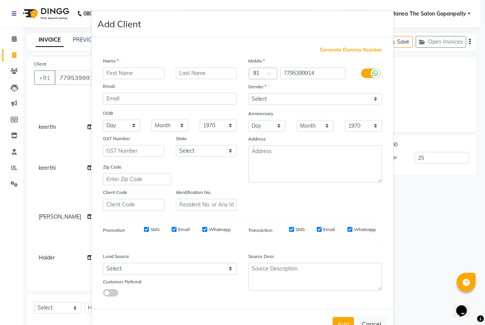
drag, startPoint x: 133, startPoint y: 68, endPoint x: 137, endPoint y: 73, distance: 6.4
click at [135, 69] on input "text" at bounding box center [133, 73] width 61 height 12
click at [137, 73] on input "text" at bounding box center [133, 73] width 61 height 12
type input "anjali"
click at [375, 99] on select "Select [DEMOGRAPHIC_DATA] [DEMOGRAPHIC_DATA] Other Prefer Not To Say" at bounding box center [315, 99] width 134 height 12
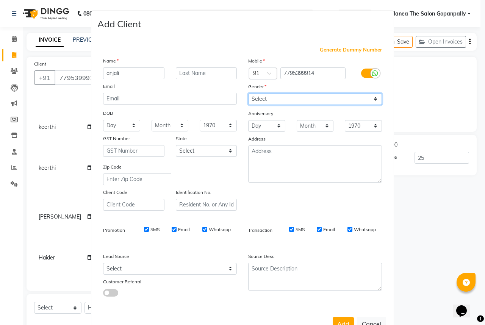
select select "[DEMOGRAPHIC_DATA]"
click at [248, 94] on select "Select [DEMOGRAPHIC_DATA] [DEMOGRAPHIC_DATA] Other Prefer Not To Say" at bounding box center [315, 99] width 134 height 12
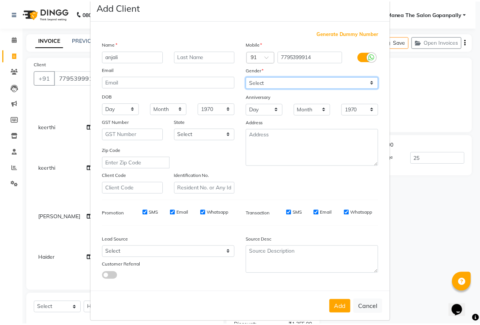
scroll to position [28, 0]
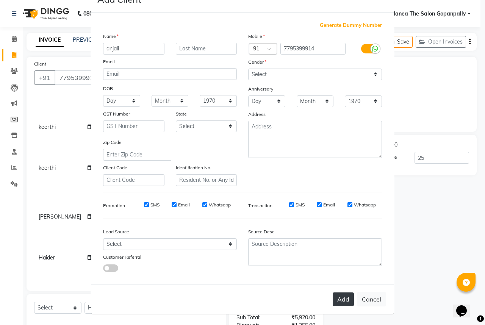
click at [343, 303] on button "Add" at bounding box center [342, 299] width 21 height 14
type input "0"
select select
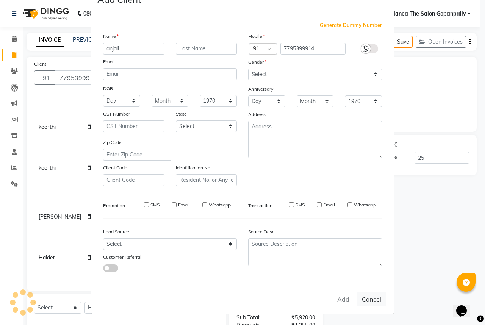
select select
checkbox input "false"
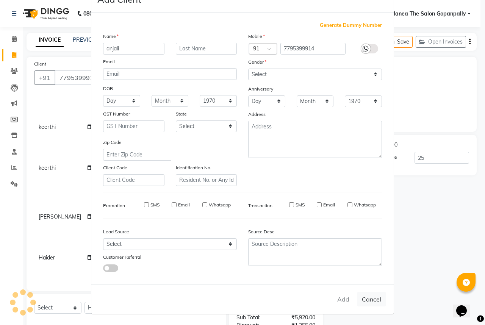
checkbox input "false"
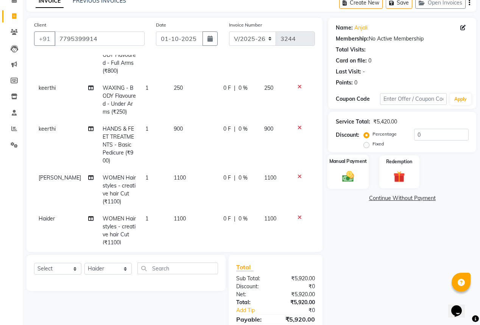
scroll to position [76, 0]
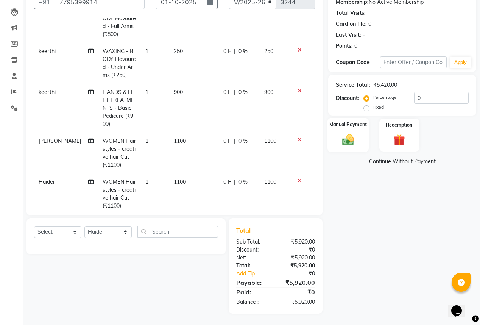
click at [349, 128] on div "Manual Payment" at bounding box center [348, 135] width 41 height 34
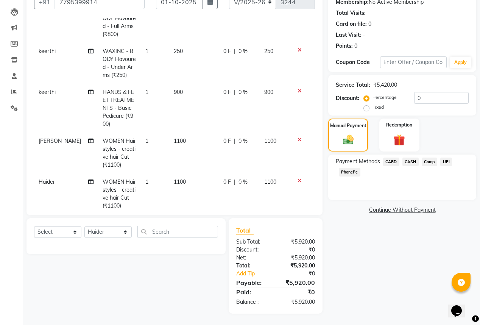
click at [448, 161] on span "UPI" at bounding box center [446, 162] width 12 height 9
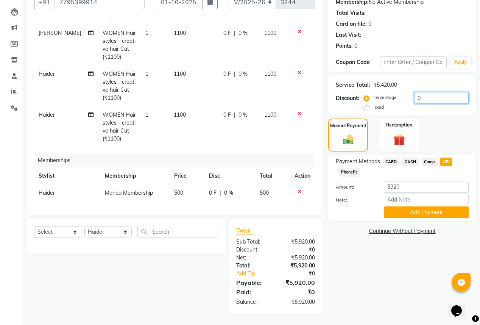
click at [426, 98] on input "0" at bounding box center [441, 98] width 55 height 12
type input "25"
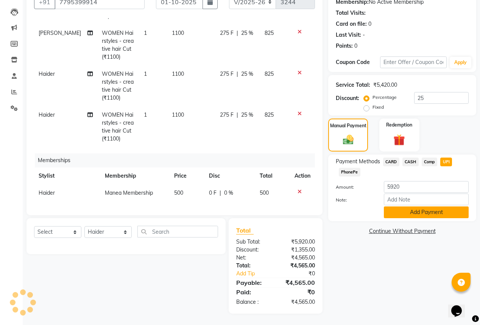
click at [429, 213] on button "Add Payment" at bounding box center [426, 212] width 85 height 12
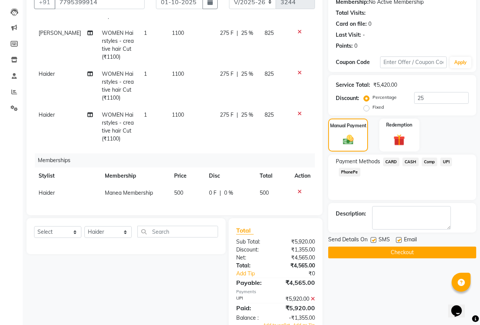
click at [398, 240] on label at bounding box center [399, 240] width 6 height 6
click at [398, 240] on input "checkbox" at bounding box center [398, 240] width 5 height 5
checkbox input "false"
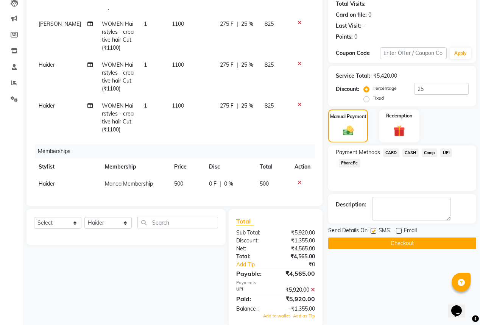
scroll to position [98, 0]
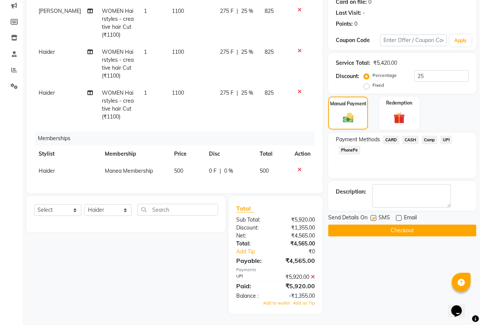
click at [314, 276] on icon at bounding box center [313, 276] width 4 height 5
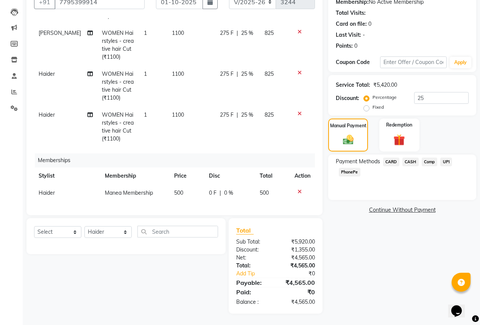
scroll to position [76, 0]
click at [444, 162] on span "UPI" at bounding box center [446, 162] width 12 height 9
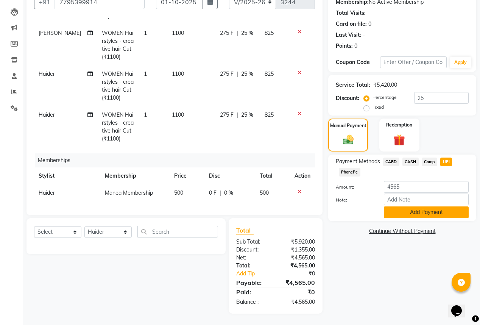
click at [427, 213] on button "Add Payment" at bounding box center [426, 212] width 85 height 12
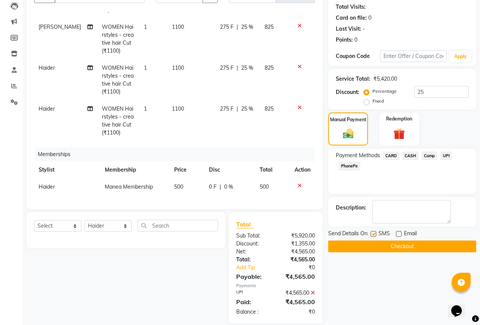
scroll to position [91, 0]
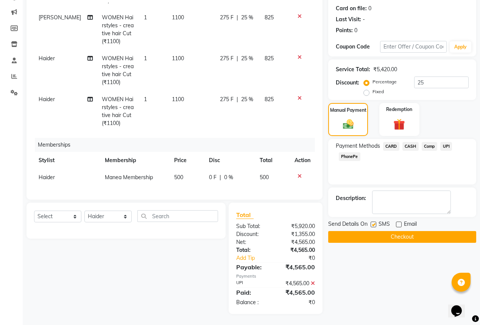
click at [386, 234] on button "Checkout" at bounding box center [402, 237] width 148 height 12
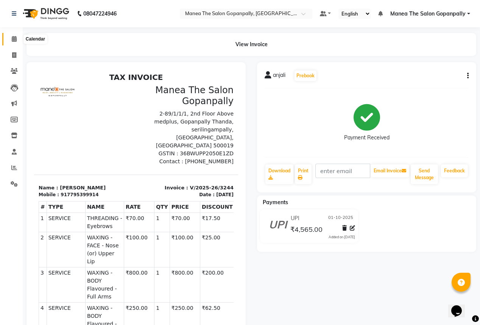
click at [14, 38] on icon at bounding box center [14, 39] width 5 height 6
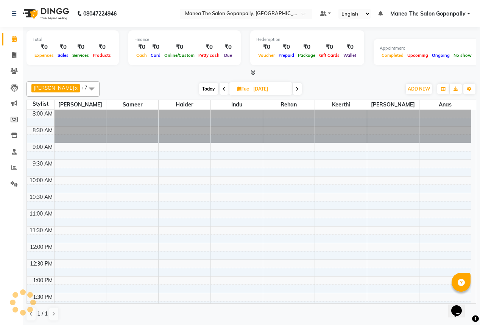
scroll to position [221, 0]
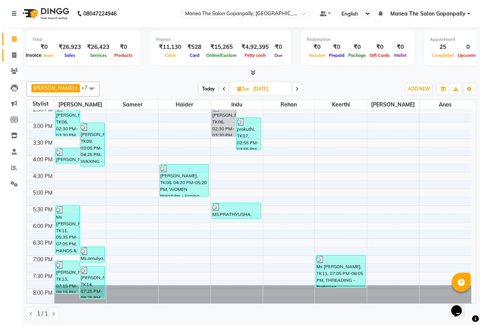
click at [13, 54] on icon at bounding box center [14, 55] width 4 height 6
select select "service"
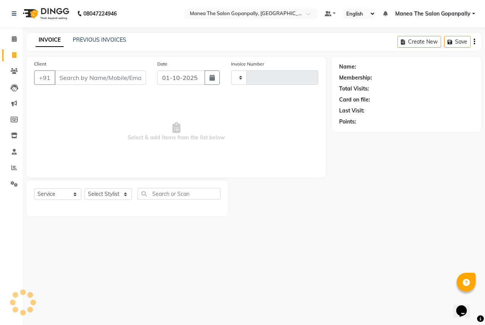
type input "3245"
select select "7027"
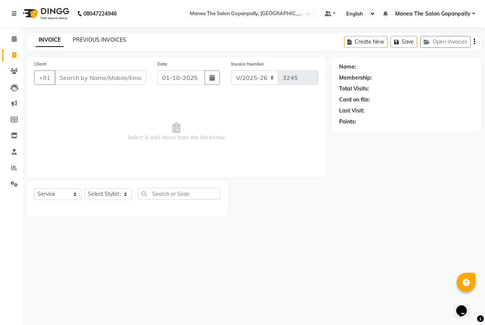
click at [94, 42] on link "PREVIOUS INVOICES" at bounding box center [99, 39] width 53 height 7
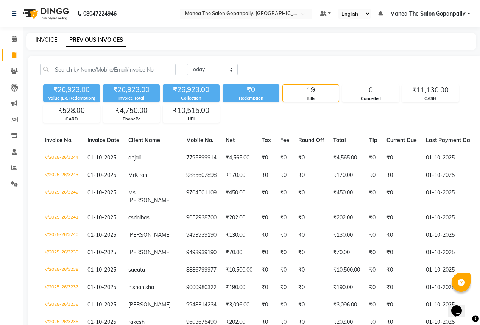
click at [51, 42] on link "INVOICE" at bounding box center [47, 39] width 22 height 7
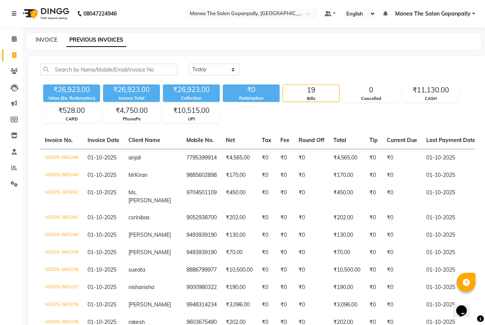
select select "7027"
select select "service"
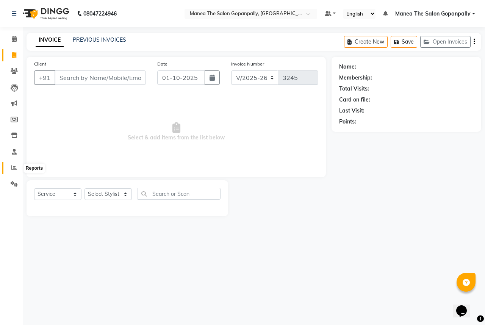
click at [13, 169] on icon at bounding box center [14, 168] width 6 height 6
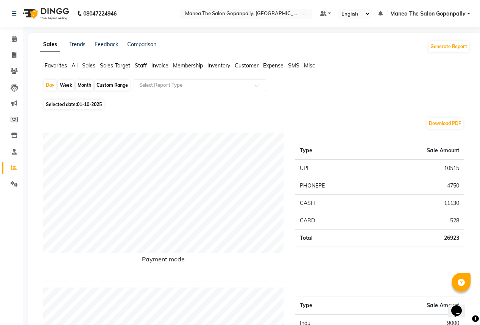
click at [87, 105] on span "01-10-2025" at bounding box center [89, 104] width 25 height 6
select select "10"
select select "2025"
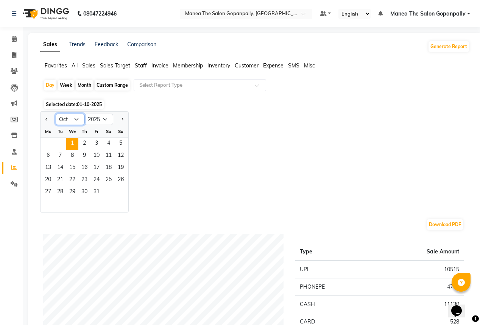
click at [75, 118] on select "Jan Feb Mar Apr May Jun [DATE] Aug Sep Oct Nov Dec" at bounding box center [70, 119] width 29 height 11
select select "9"
click at [56, 114] on select "Jan Feb Mar Apr May Jun [DATE] Aug Sep Oct Nov Dec" at bounding box center [70, 119] width 29 height 11
click at [44, 142] on span "1" at bounding box center [48, 144] width 12 height 12
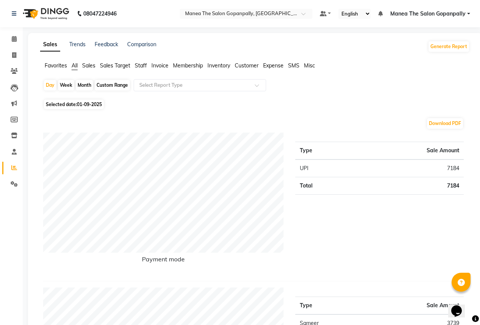
click at [91, 105] on span "01-09-2025" at bounding box center [89, 104] width 25 height 6
select select "9"
select select "2025"
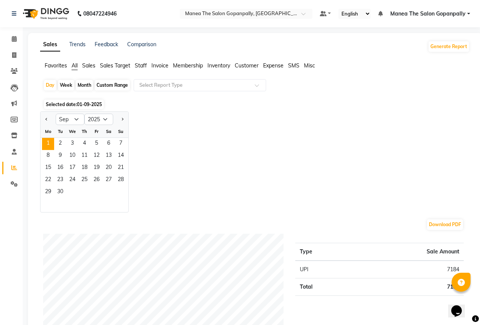
click at [82, 85] on div "Month" at bounding box center [84, 85] width 17 height 11
select select "9"
select select "2025"
click at [49, 141] on span "1" at bounding box center [48, 144] width 12 height 12
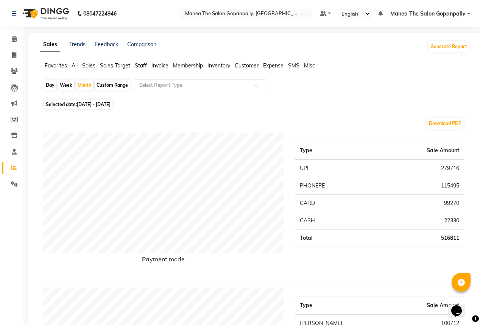
click at [52, 86] on div "Day" at bounding box center [50, 85] width 12 height 11
select select "9"
select select "2025"
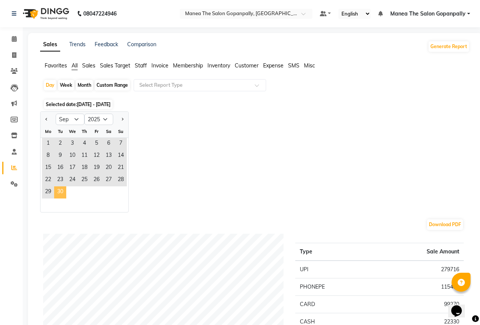
click at [61, 188] on span "30" at bounding box center [60, 192] width 12 height 12
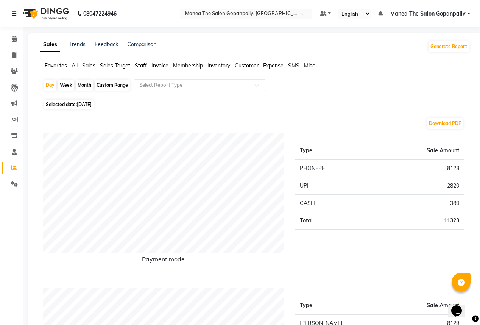
click at [92, 102] on span "[DATE]" at bounding box center [84, 104] width 15 height 6
select select "9"
select select "2025"
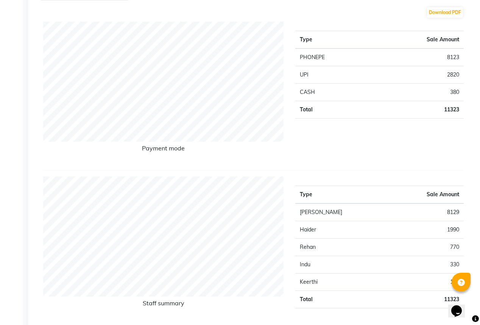
scroll to position [151, 0]
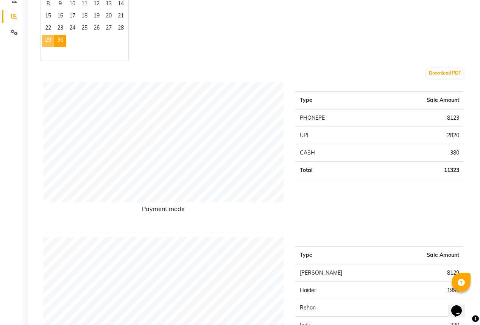
click at [45, 37] on span "29" at bounding box center [48, 41] width 12 height 12
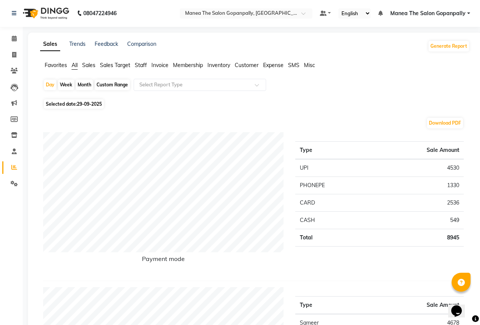
scroll to position [0, 0]
click at [81, 105] on span "29-09-2025" at bounding box center [89, 104] width 25 height 6
select select "9"
select select "2025"
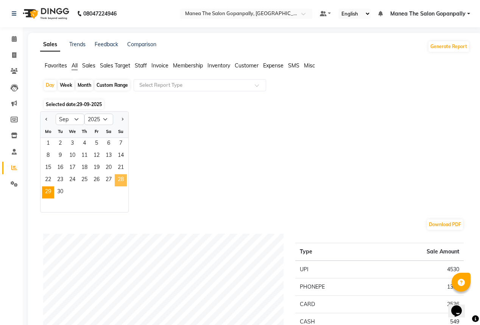
click at [119, 177] on span "28" at bounding box center [121, 180] width 12 height 12
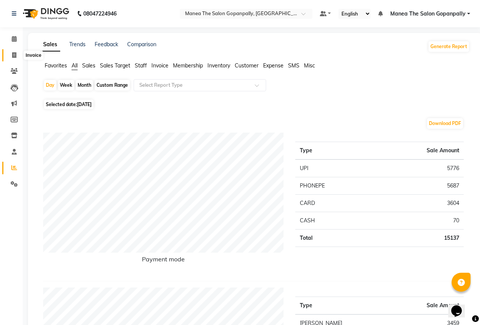
click at [15, 55] on icon at bounding box center [14, 55] width 4 height 6
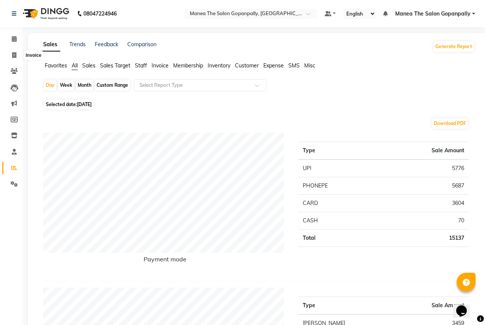
select select "7027"
select select "service"
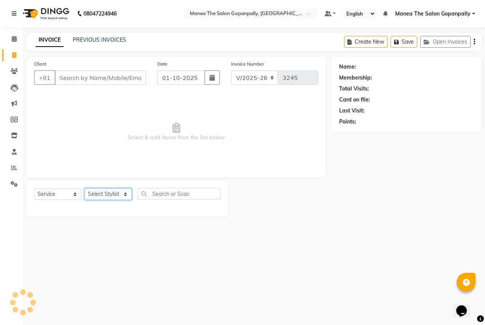
click at [103, 195] on select "Select Stylist" at bounding box center [107, 194] width 47 height 12
select select "83653"
click at [84, 189] on select "Select Stylist anas [PERSON_NAME] [PERSON_NAME] [PERSON_NAME] sameer [PERSON_NA…" at bounding box center [107, 194] width 47 height 12
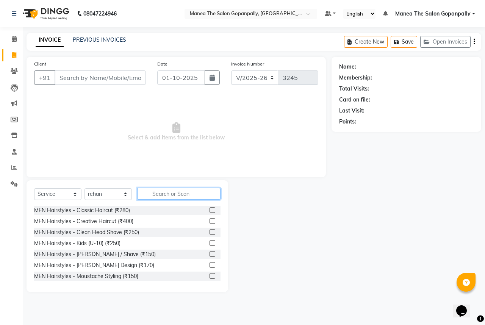
click at [171, 192] on input "text" at bounding box center [178, 194] width 83 height 12
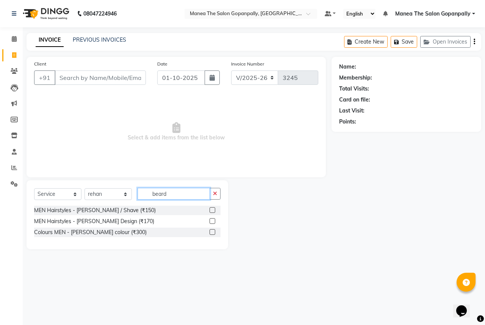
type input "beard"
drag, startPoint x: 213, startPoint y: 223, endPoint x: 211, endPoint y: 172, distance: 51.5
click at [213, 223] on label at bounding box center [212, 221] width 6 height 6
click at [213, 223] on input "checkbox" at bounding box center [211, 221] width 5 height 5
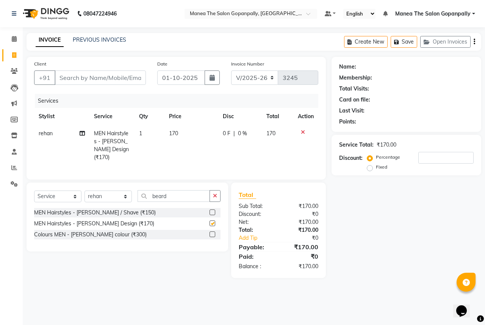
checkbox input "false"
click at [126, 74] on input "Client" at bounding box center [100, 77] width 91 height 14
type input "7"
type input "0"
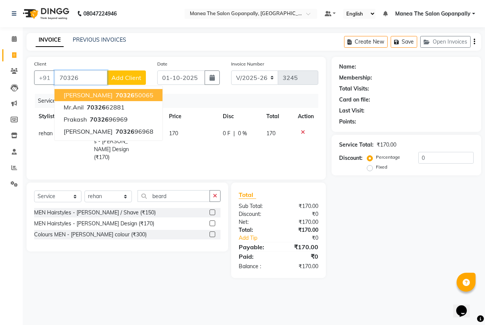
click at [124, 93] on ngb-highlight "70326 50065" at bounding box center [133, 95] width 39 height 8
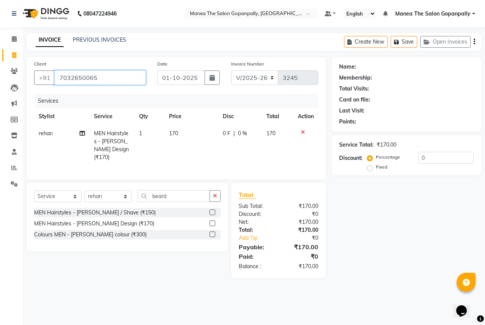
type input "7032650065"
select select "1: Object"
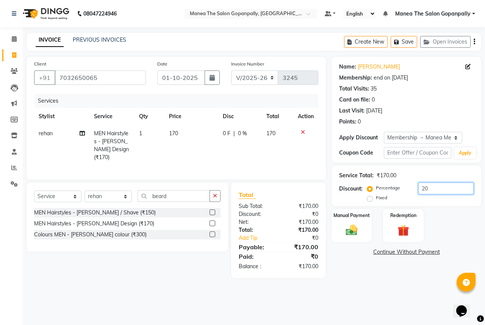
click at [438, 189] on input "20" at bounding box center [445, 189] width 55 height 12
type input "2"
click at [352, 231] on img at bounding box center [352, 230] width 20 height 14
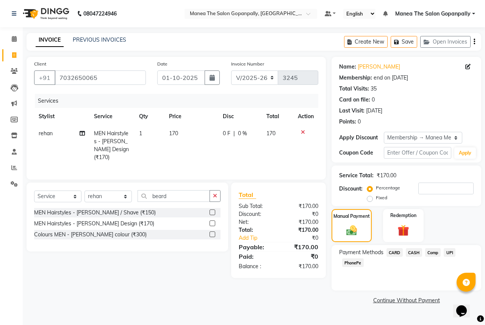
click at [448, 252] on span "UPI" at bounding box center [449, 252] width 12 height 9
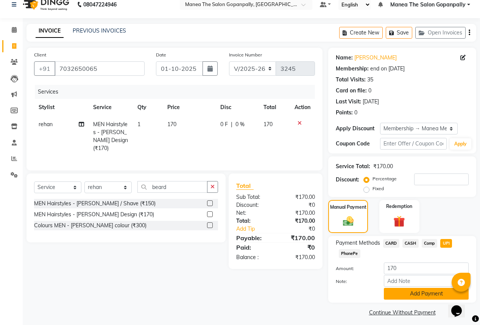
scroll to position [15, 0]
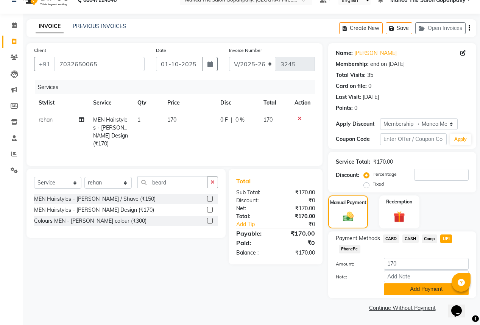
click at [418, 291] on button "Add Payment" at bounding box center [426, 289] width 85 height 12
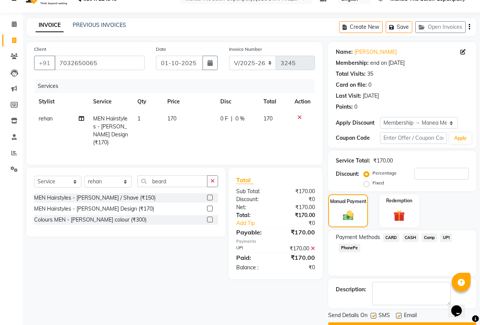
click at [399, 315] on label at bounding box center [399, 316] width 6 height 6
click at [399, 315] on input "checkbox" at bounding box center [398, 316] width 5 height 5
checkbox input "false"
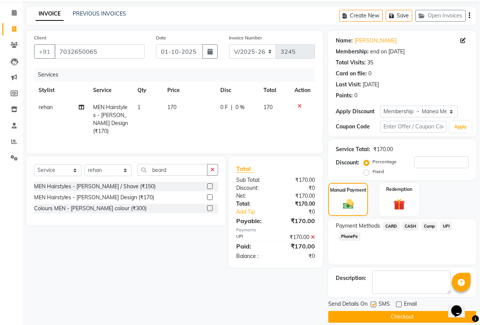
scroll to position [35, 0]
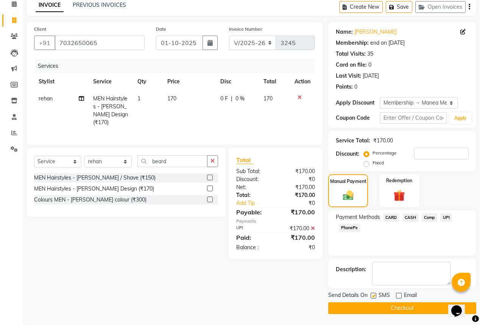
click at [422, 310] on button "Checkout" at bounding box center [402, 308] width 148 height 12
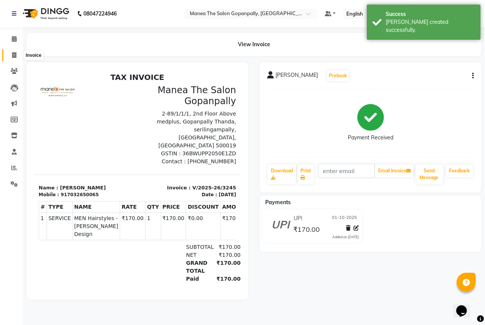
click at [14, 54] on icon at bounding box center [14, 55] width 4 height 6
select select "7027"
select select "service"
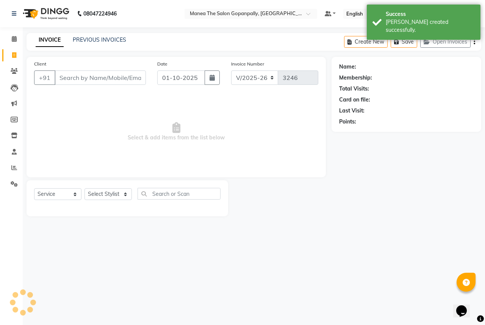
click at [98, 81] on input "Client" at bounding box center [100, 77] width 91 height 14
click at [106, 193] on select "Select Stylist anas [PERSON_NAME] [PERSON_NAME] [PERSON_NAME] sameer [PERSON_NA…" at bounding box center [107, 194] width 47 height 12
select select "90389"
click at [84, 189] on select "Select Stylist anas [PERSON_NAME] [PERSON_NAME] [PERSON_NAME] sameer [PERSON_NA…" at bounding box center [107, 194] width 47 height 12
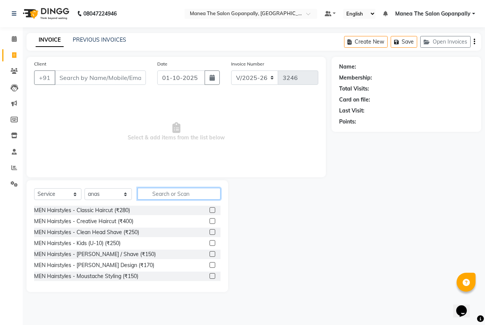
click at [177, 193] on input "text" at bounding box center [178, 194] width 83 height 12
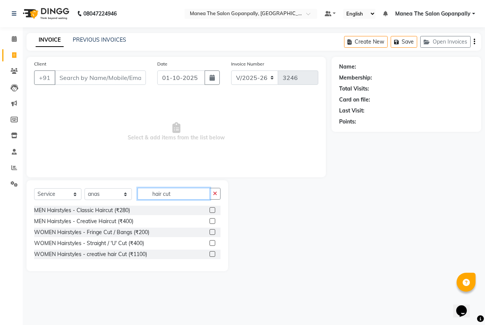
type input "hair cut"
click at [213, 212] on label at bounding box center [212, 210] width 6 height 6
click at [213, 212] on input "checkbox" at bounding box center [211, 210] width 5 height 5
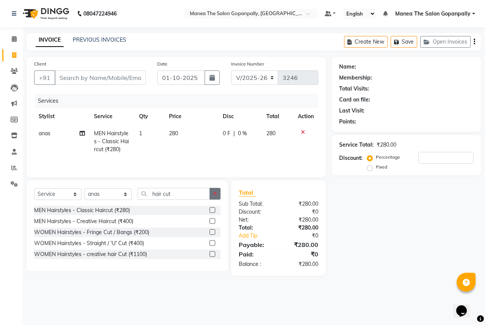
checkbox input "false"
click at [218, 192] on button "button" at bounding box center [214, 194] width 11 height 12
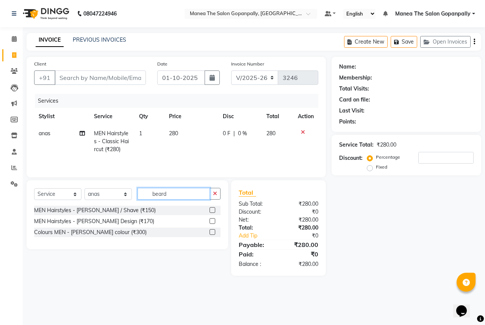
type input "beard"
drag, startPoint x: 211, startPoint y: 222, endPoint x: 200, endPoint y: 211, distance: 15.8
click at [211, 222] on label at bounding box center [212, 221] width 6 height 6
click at [211, 222] on input "checkbox" at bounding box center [211, 221] width 5 height 5
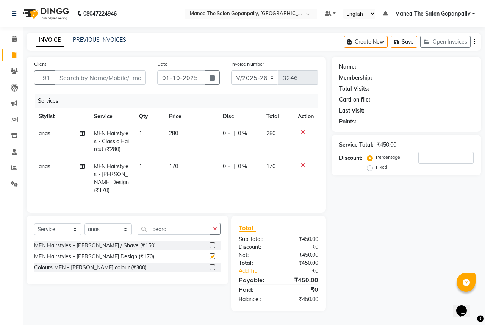
checkbox input "false"
click at [98, 223] on select "Select Stylist anas [PERSON_NAME] [PERSON_NAME] [PERSON_NAME] sameer [PERSON_NA…" at bounding box center [107, 229] width 47 height 12
select select "86049"
click at [84, 223] on select "Select Stylist anas [PERSON_NAME] [PERSON_NAME] [PERSON_NAME] sameer [PERSON_NA…" at bounding box center [107, 229] width 47 height 12
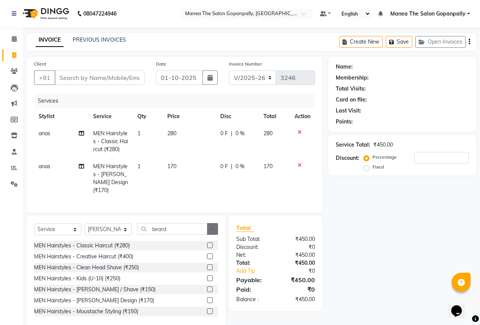
click at [217, 225] on button "button" at bounding box center [212, 229] width 11 height 12
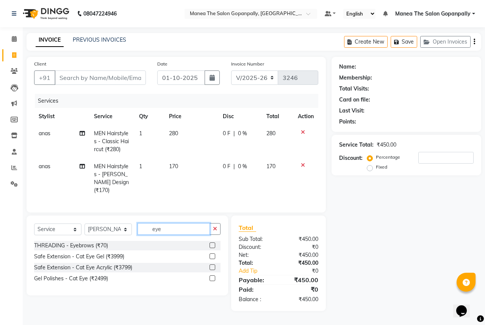
type input "eye"
click at [214, 243] on label at bounding box center [212, 245] width 6 height 6
click at [214, 243] on input "checkbox" at bounding box center [211, 245] width 5 height 5
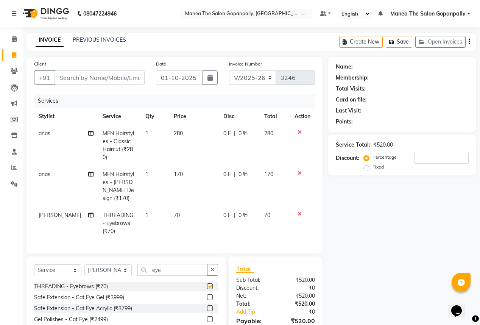
checkbox input "false"
click at [104, 81] on input "Client" at bounding box center [100, 77] width 90 height 14
type input "8"
type input "0"
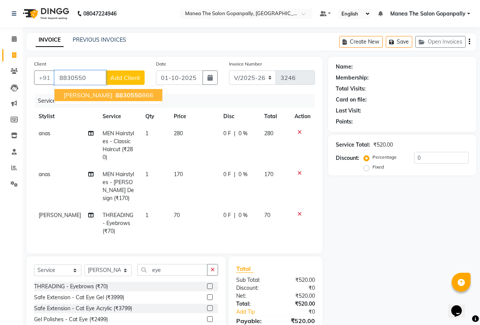
click at [128, 97] on ngb-highlight "8830550 866" at bounding box center [133, 95] width 39 height 8
type input "8830550866"
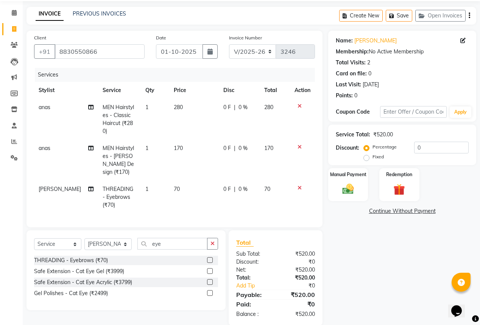
scroll to position [27, 0]
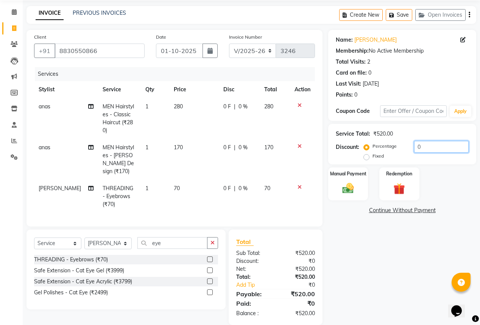
click at [443, 147] on input "0" at bounding box center [441, 147] width 55 height 12
type input "20"
click at [349, 187] on img at bounding box center [347, 188] width 19 height 14
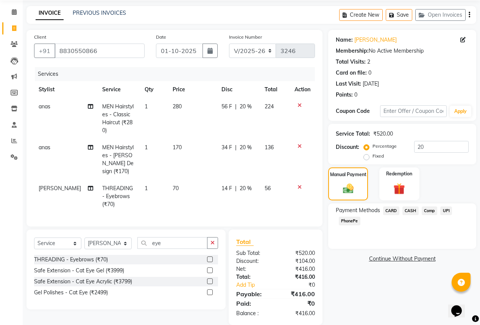
click at [448, 212] on span "UPI" at bounding box center [446, 210] width 12 height 9
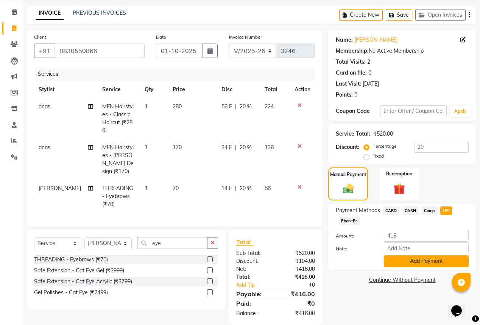
click at [422, 263] on button "Add Payment" at bounding box center [426, 261] width 85 height 12
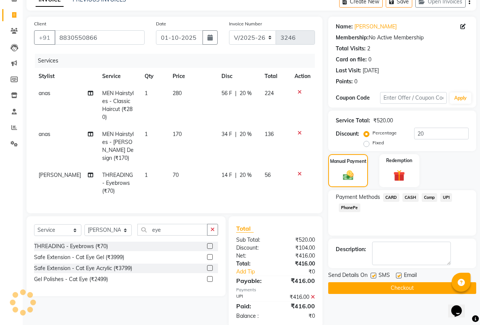
scroll to position [42, 0]
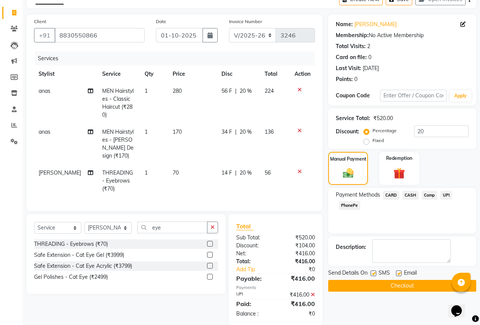
click at [400, 271] on label at bounding box center [399, 273] width 6 height 6
click at [400, 271] on input "checkbox" at bounding box center [398, 273] width 5 height 5
checkbox input "false"
click at [420, 287] on button "Checkout" at bounding box center [402, 286] width 148 height 12
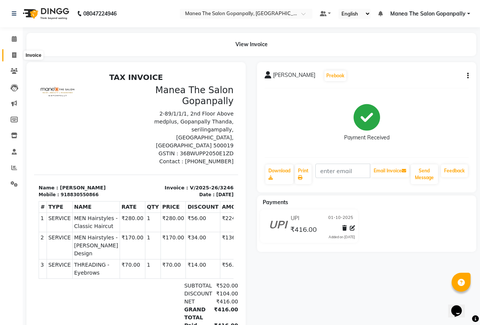
click at [17, 53] on span at bounding box center [14, 55] width 13 height 9
select select "service"
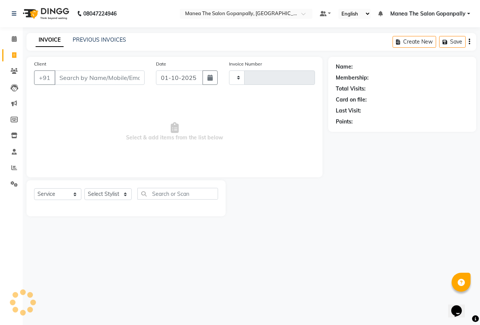
type input "3247"
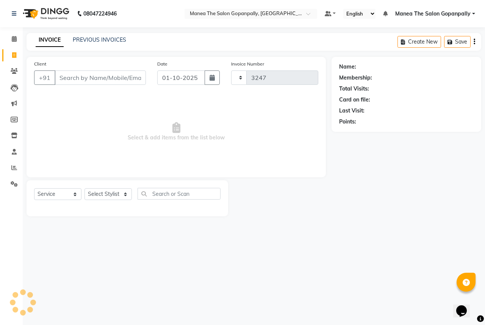
select select "7027"
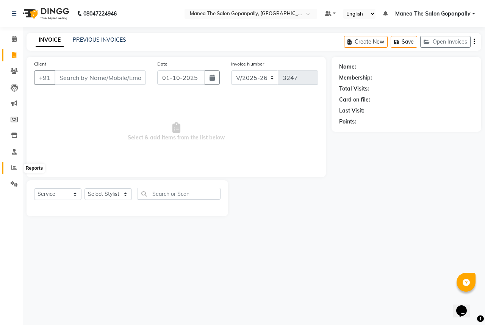
click at [16, 168] on icon at bounding box center [14, 168] width 6 height 6
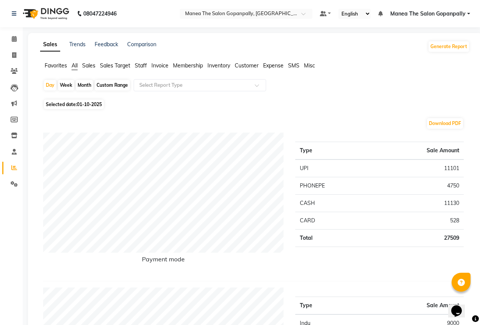
click at [86, 106] on span "01-10-2025" at bounding box center [89, 104] width 25 height 6
select select "10"
select select "2025"
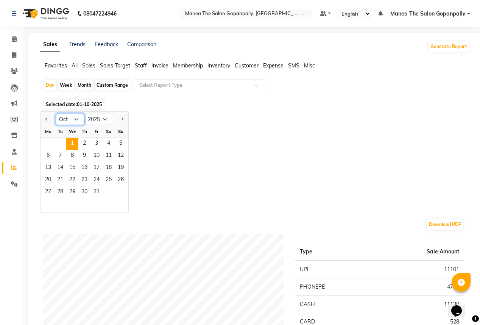
drag, startPoint x: 73, startPoint y: 117, endPoint x: 80, endPoint y: 119, distance: 7.5
click at [74, 117] on select "Jan Feb Mar Apr May Jun [DATE] Aug Sep Oct Nov Dec" at bounding box center [70, 119] width 29 height 11
select select "9"
click at [56, 114] on select "Jan Feb Mar Apr May Jun [DATE] Aug Sep Oct Nov Dec" at bounding box center [70, 119] width 29 height 11
click at [121, 179] on span "28" at bounding box center [121, 180] width 12 height 12
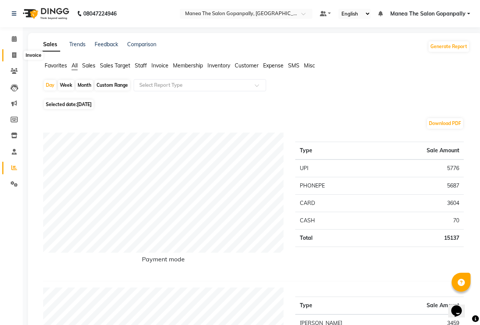
click at [15, 55] on icon at bounding box center [14, 55] width 4 height 6
select select "service"
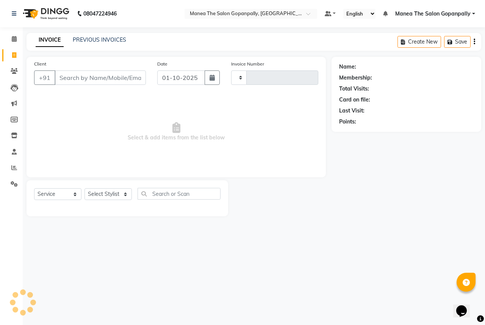
type input "3247"
select select "7027"
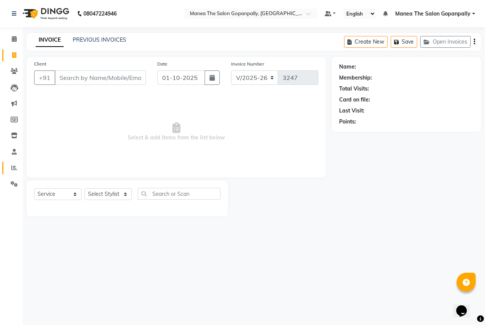
click at [12, 165] on icon at bounding box center [14, 168] width 6 height 6
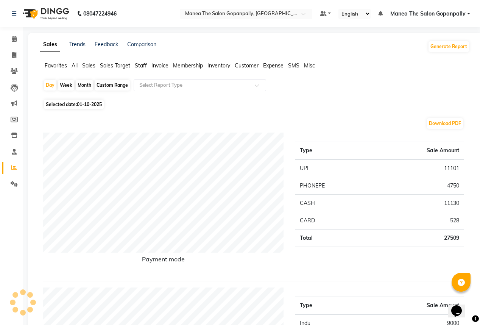
click at [77, 85] on div "Month" at bounding box center [84, 85] width 17 height 11
select select "10"
select select "2025"
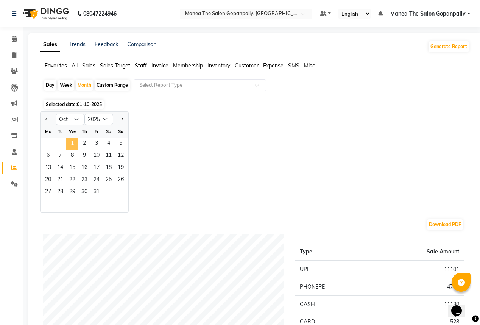
click at [70, 142] on span "1" at bounding box center [72, 144] width 12 height 12
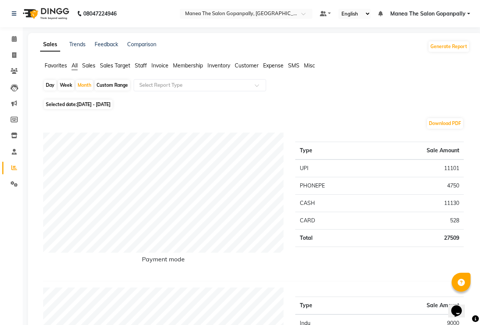
click at [83, 106] on span "[DATE] - [DATE]" at bounding box center [94, 104] width 34 height 6
select select "10"
select select "2025"
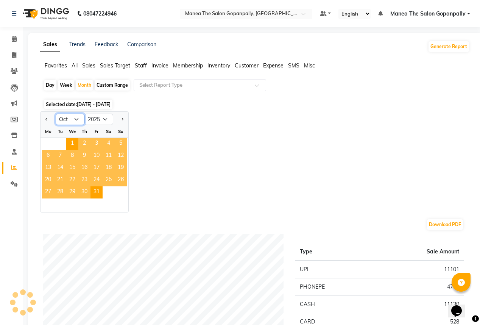
click at [72, 122] on select "Jan Feb Mar Apr May Jun [DATE] Aug Sep Oct Nov Dec" at bounding box center [70, 119] width 29 height 11
select select "9"
click at [56, 114] on select "Jan Feb Mar Apr May Jun [DATE] Aug Sep Oct Nov Dec" at bounding box center [70, 119] width 29 height 11
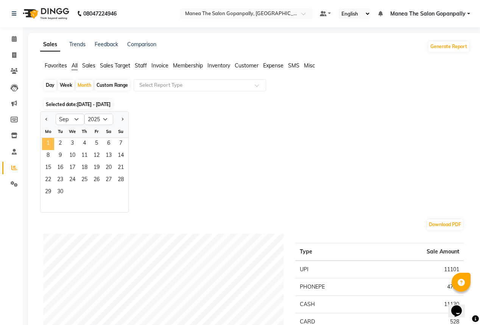
click at [50, 144] on span "1" at bounding box center [48, 144] width 12 height 12
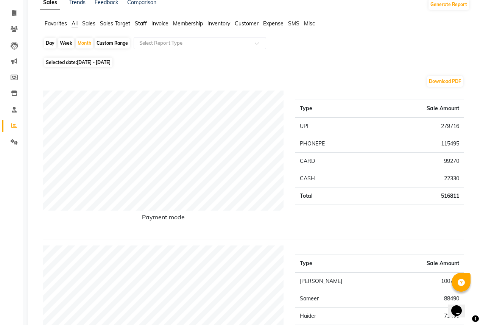
scroll to position [30, 0]
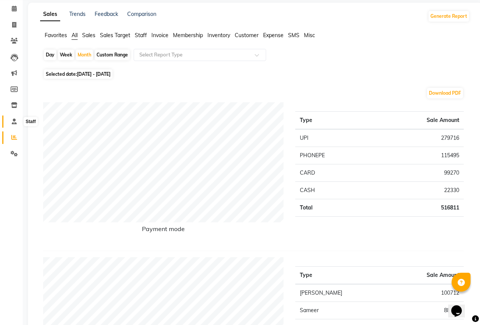
click at [14, 123] on icon at bounding box center [14, 122] width 5 height 6
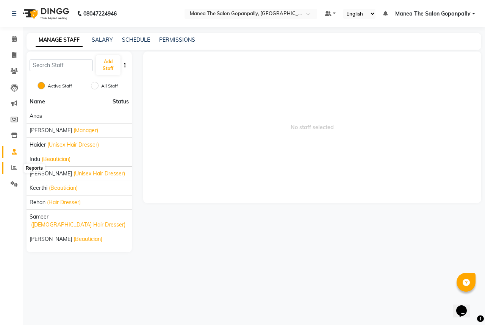
click at [12, 165] on icon at bounding box center [14, 168] width 6 height 6
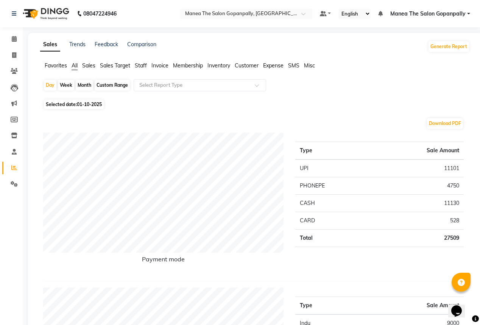
click at [122, 67] on span "Sales Target" at bounding box center [115, 65] width 30 height 7
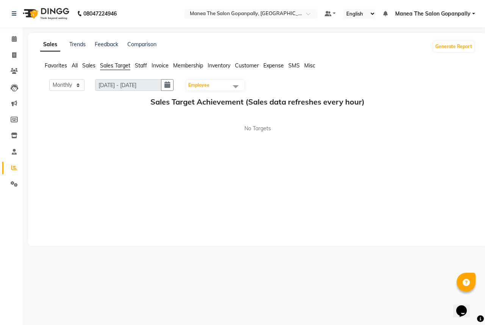
click at [83, 62] on span "Sales" at bounding box center [88, 65] width 13 height 7
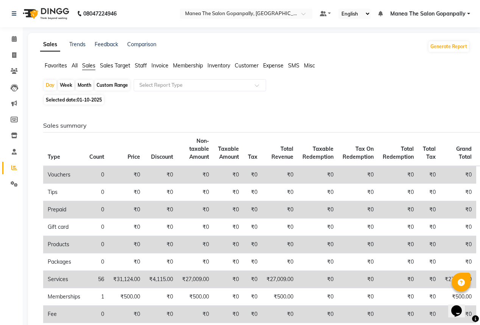
click at [144, 65] on span "Staff" at bounding box center [141, 65] width 12 height 7
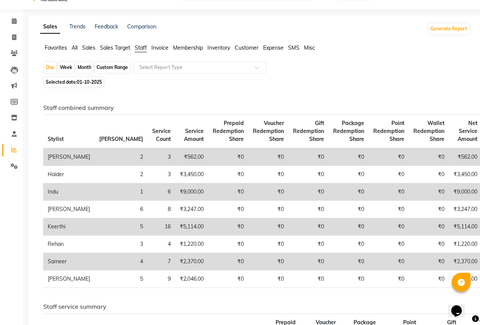
scroll to position [30, 0]
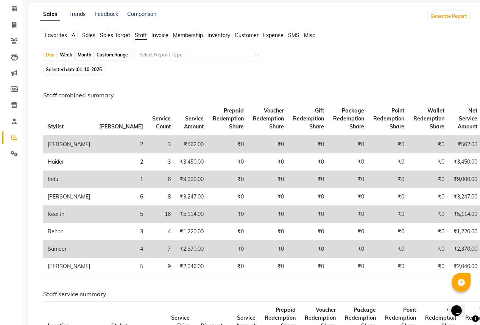
click at [86, 56] on div "Month" at bounding box center [84, 55] width 17 height 11
select select "10"
select select "2025"
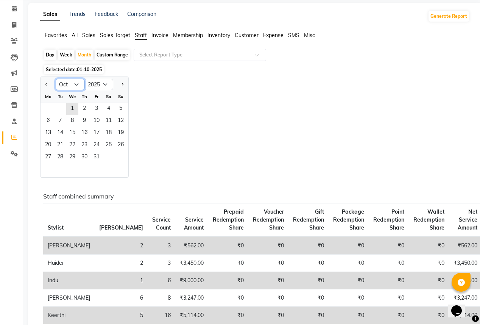
click at [79, 86] on select "Jan Feb Mar Apr May Jun [DATE] Aug Sep Oct Nov Dec" at bounding box center [70, 84] width 29 height 11
select select "9"
click at [56, 79] on select "Jan Feb Mar Apr May Jun [DATE] Aug Sep Oct Nov Dec" at bounding box center [70, 84] width 29 height 11
click at [44, 108] on span "1" at bounding box center [48, 109] width 12 height 12
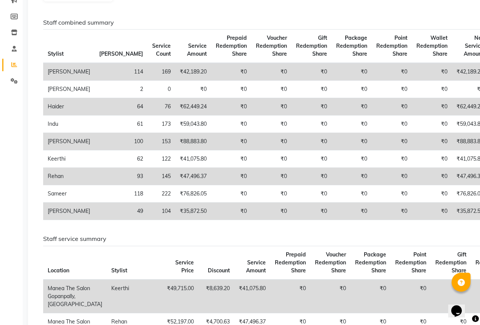
scroll to position [91, 0]
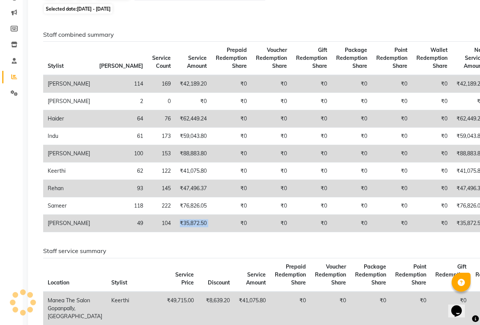
drag, startPoint x: 161, startPoint y: 224, endPoint x: 129, endPoint y: 217, distance: 33.0
click at [123, 219] on tr "[PERSON_NAME] 49 104 ₹35,872.50 ₹0 ₹0 ₹0 ₹0 ₹0 ₹0 ₹35,872.50 ₹0 ₹0 ₹0 ₹0 ₹0 ₹0" at bounding box center [354, 223] width 622 height 17
drag, startPoint x: 120, startPoint y: 205, endPoint x: 119, endPoint y: 195, distance: 9.9
click at [148, 204] on td "222" at bounding box center [162, 205] width 28 height 17
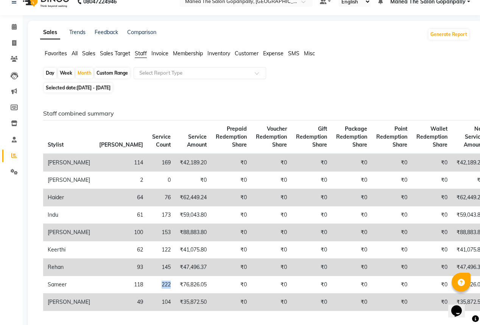
scroll to position [0, 0]
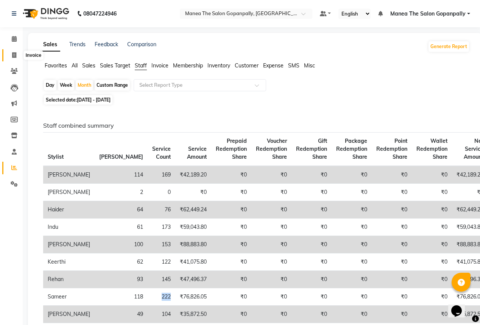
click at [15, 54] on icon at bounding box center [14, 55] width 4 height 6
select select "7027"
select select "service"
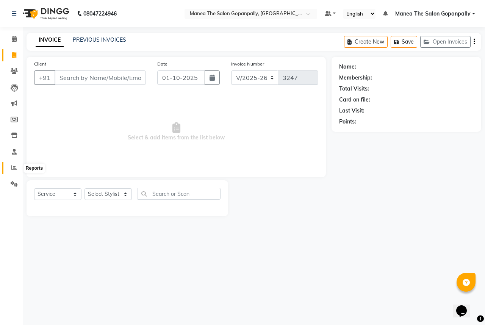
click at [11, 170] on icon at bounding box center [14, 168] width 6 height 6
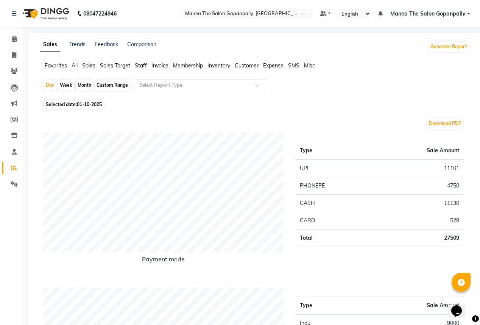
click at [85, 84] on div "Month" at bounding box center [84, 85] width 17 height 11
select select "10"
select select "2025"
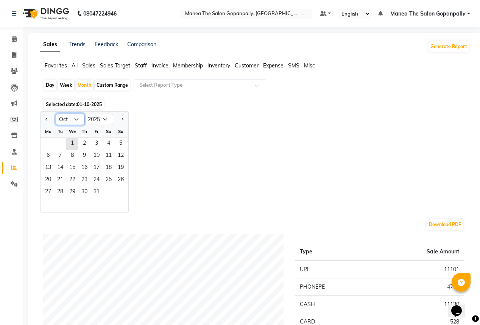
click at [74, 118] on select "Jan Feb Mar Apr May Jun [DATE] Aug Sep Oct Nov Dec" at bounding box center [70, 119] width 29 height 11
select select "9"
click at [56, 114] on select "Jan Feb Mar Apr May Jun [DATE] Aug Sep Oct Nov Dec" at bounding box center [70, 119] width 29 height 11
click at [49, 141] on span "1" at bounding box center [48, 144] width 12 height 12
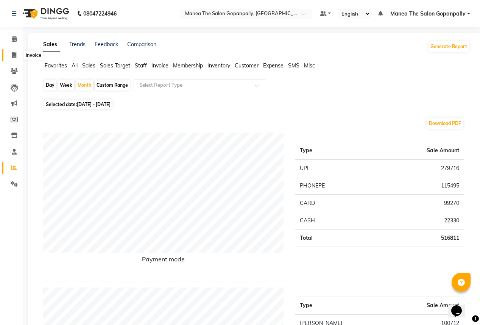
drag, startPoint x: 14, startPoint y: 51, endPoint x: 18, endPoint y: 53, distance: 4.6
click at [13, 51] on span at bounding box center [14, 55] width 13 height 9
select select "service"
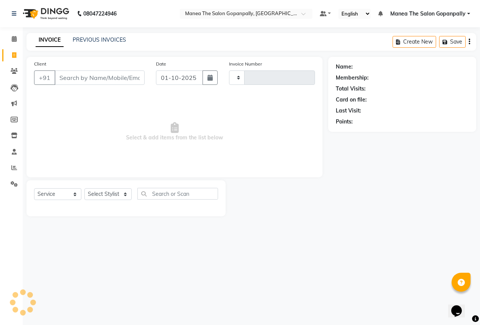
type input "3247"
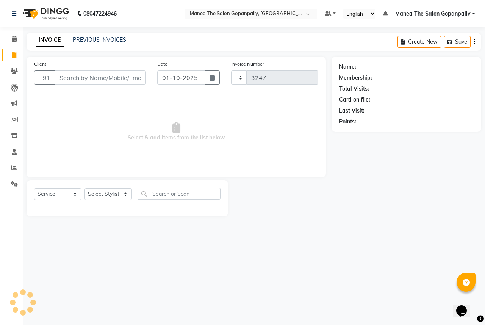
select select "7027"
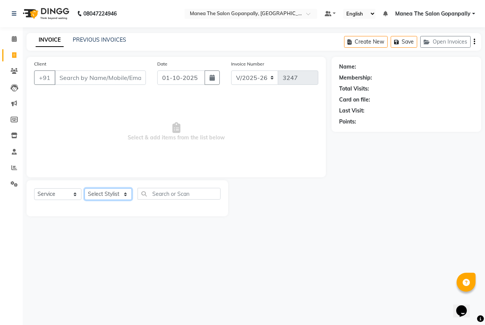
click at [114, 196] on select "Select Stylist anas [PERSON_NAME] [PERSON_NAME] [PERSON_NAME] sameer [PERSON_NA…" at bounding box center [107, 194] width 47 height 12
select select "86049"
click at [84, 189] on select "Select Stylist anas [PERSON_NAME] [PERSON_NAME] [PERSON_NAME] sameer [PERSON_NA…" at bounding box center [107, 194] width 47 height 12
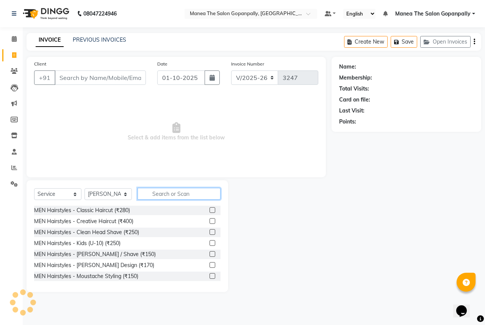
click at [169, 195] on input "text" at bounding box center [178, 194] width 83 height 12
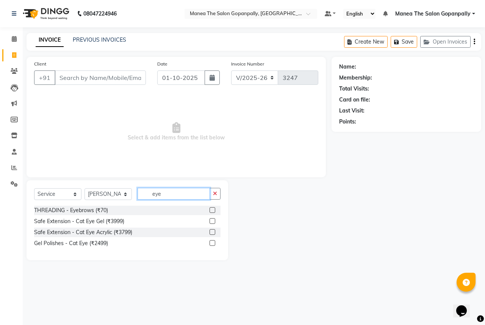
type input "eye"
click at [214, 210] on label at bounding box center [212, 210] width 6 height 6
click at [214, 210] on input "checkbox" at bounding box center [211, 210] width 5 height 5
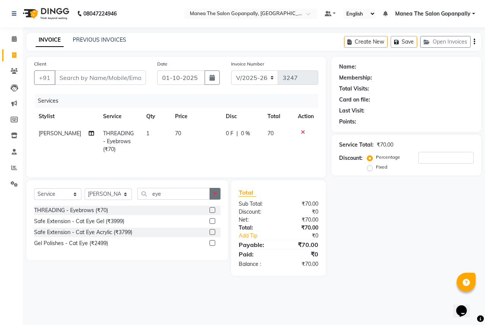
click at [217, 194] on icon "button" at bounding box center [215, 193] width 4 height 5
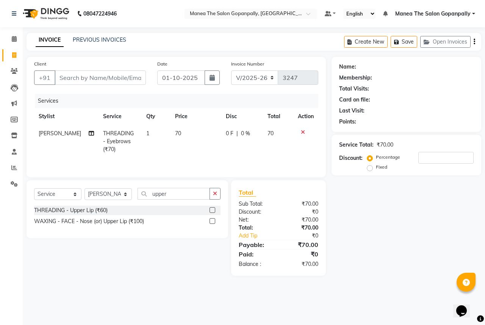
click at [210, 209] on label at bounding box center [212, 210] width 6 height 6
click at [210, 209] on input "checkbox" at bounding box center [211, 210] width 5 height 5
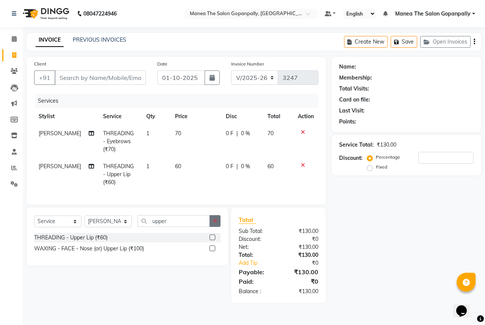
click at [217, 227] on button "button" at bounding box center [214, 221] width 11 height 12
click at [212, 240] on label at bounding box center [212, 237] width 6 height 6
click at [212, 240] on input "checkbox" at bounding box center [211, 237] width 5 height 5
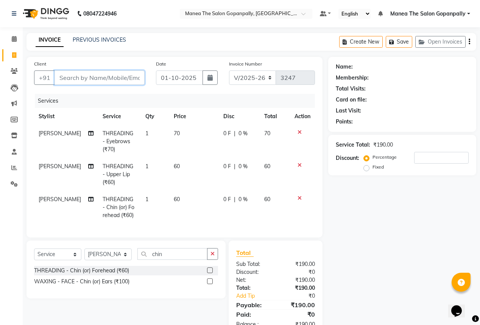
click at [121, 78] on input "Client" at bounding box center [100, 77] width 90 height 14
click at [108, 79] on input "Client" at bounding box center [100, 77] width 90 height 14
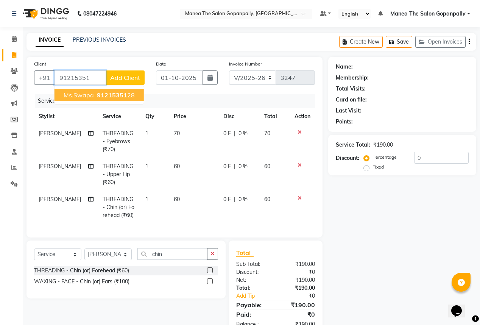
click at [121, 94] on span "91215351" at bounding box center [112, 95] width 30 height 8
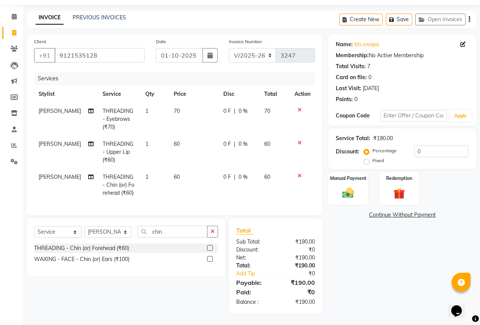
scroll to position [27, 0]
click at [349, 190] on img at bounding box center [347, 193] width 19 height 14
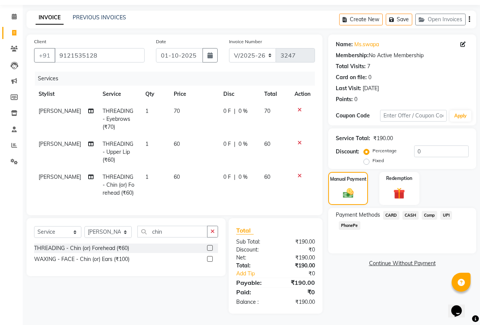
click at [449, 211] on span "UPI" at bounding box center [446, 215] width 12 height 9
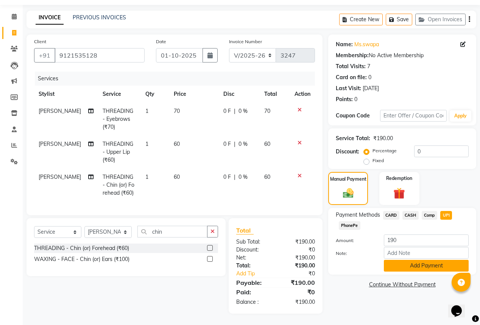
click at [450, 260] on button "Add Payment" at bounding box center [426, 266] width 85 height 12
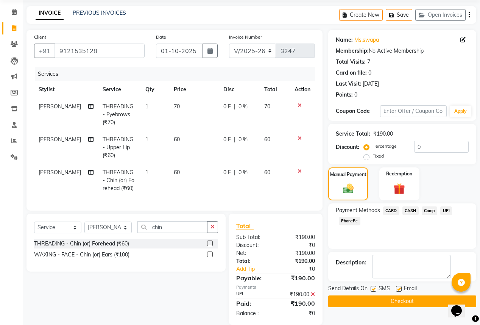
scroll to position [42, 0]
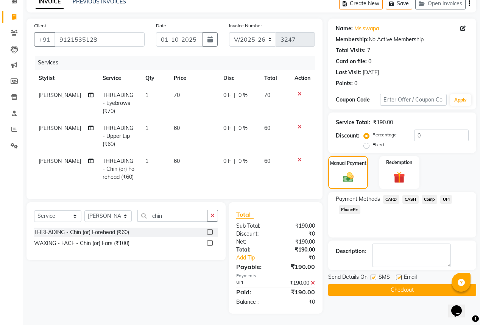
click at [398, 275] on label at bounding box center [399, 278] width 6 height 6
click at [398, 275] on input "checkbox" at bounding box center [398, 277] width 5 height 5
click at [407, 287] on button "Checkout" at bounding box center [402, 290] width 148 height 12
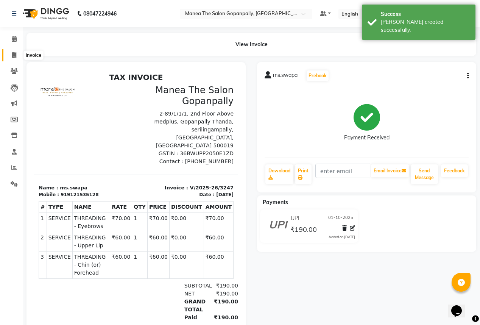
click at [12, 53] on icon at bounding box center [14, 55] width 4 height 6
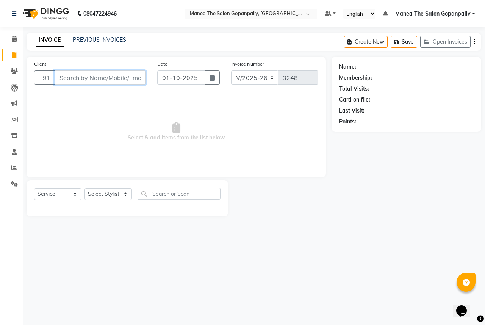
click at [115, 77] on input "Client" at bounding box center [100, 77] width 91 height 14
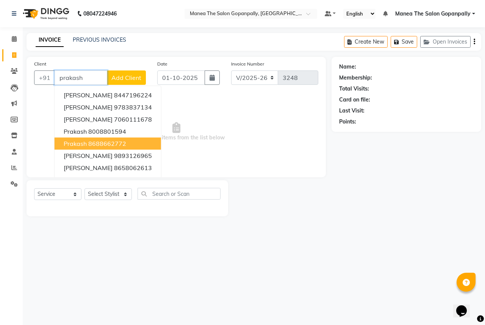
click at [119, 145] on ngb-highlight "8688662772" at bounding box center [107, 144] width 38 height 8
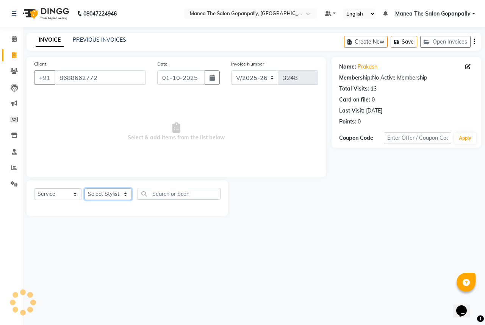
click at [102, 196] on select "Select Stylist anas [PERSON_NAME] [PERSON_NAME] [PERSON_NAME] sameer [PERSON_NA…" at bounding box center [107, 194] width 47 height 12
click at [84, 189] on select "Select Stylist anas [PERSON_NAME] [PERSON_NAME] [PERSON_NAME] sameer [PERSON_NA…" at bounding box center [107, 194] width 47 height 12
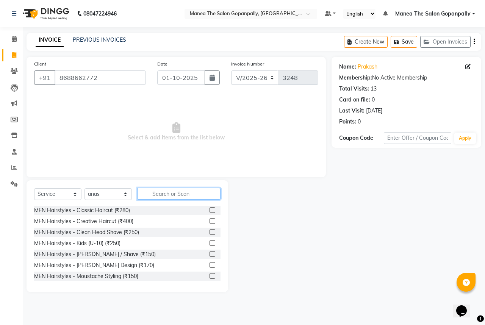
click at [176, 193] on input "text" at bounding box center [178, 194] width 83 height 12
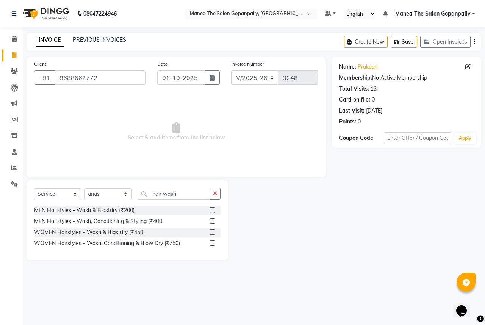
click at [213, 222] on label at bounding box center [212, 221] width 6 height 6
click at [213, 222] on input "checkbox" at bounding box center [211, 221] width 5 height 5
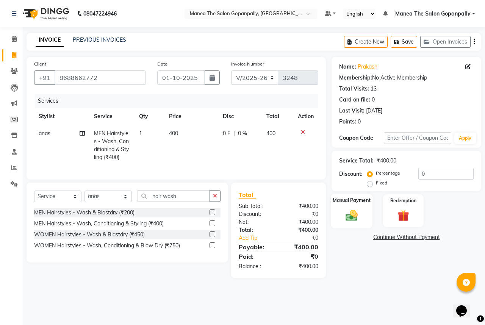
click at [353, 217] on img at bounding box center [352, 215] width 20 height 14
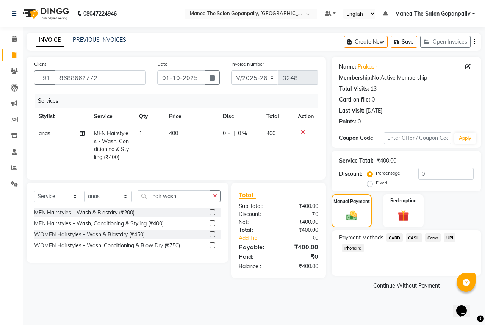
click at [450, 239] on span "UPI" at bounding box center [449, 237] width 12 height 9
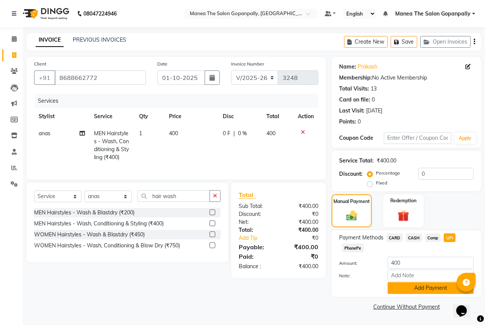
click at [432, 289] on button "Add Payment" at bounding box center [430, 288] width 86 height 12
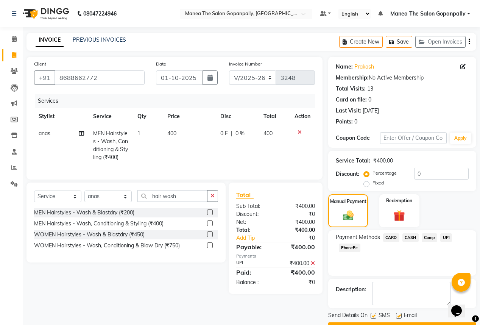
scroll to position [20, 0]
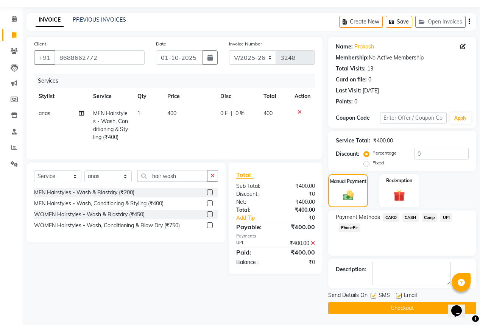
click at [399, 293] on label at bounding box center [399, 296] width 6 height 6
click at [399, 293] on input "checkbox" at bounding box center [398, 295] width 5 height 5
click at [371, 303] on button "Checkout" at bounding box center [402, 308] width 148 height 12
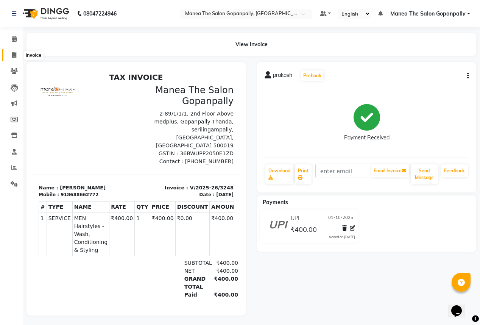
click at [10, 55] on span at bounding box center [14, 55] width 13 height 9
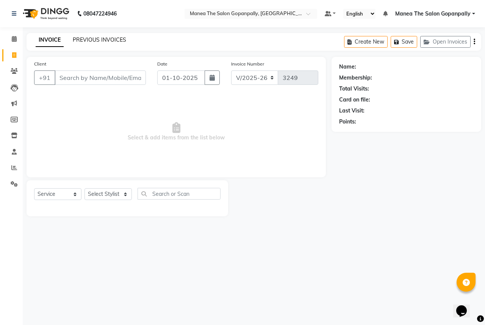
click at [84, 38] on link "PREVIOUS INVOICES" at bounding box center [99, 39] width 53 height 7
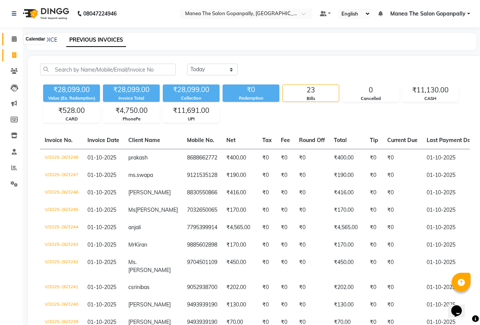
click at [16, 38] on icon at bounding box center [14, 39] width 5 height 6
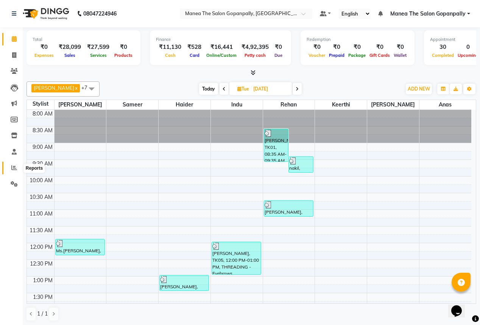
click at [12, 168] on icon at bounding box center [14, 168] width 6 height 6
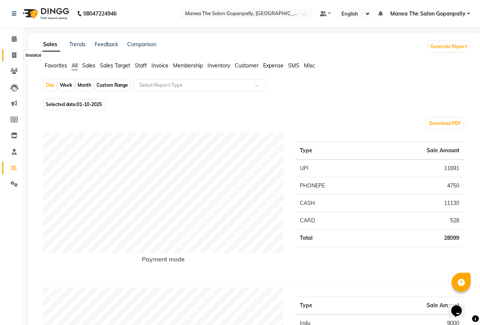
click at [13, 55] on icon at bounding box center [14, 55] width 4 height 6
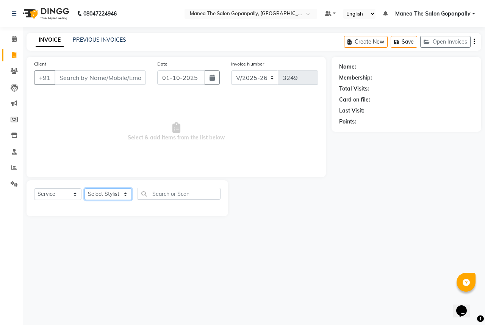
click at [104, 195] on select "Select Stylist anas [PERSON_NAME] [PERSON_NAME] [PERSON_NAME] sameer [PERSON_NA…" at bounding box center [107, 194] width 47 height 12
click at [84, 189] on select "Select Stylist anas [PERSON_NAME] [PERSON_NAME] [PERSON_NAME] sameer [PERSON_NA…" at bounding box center [107, 194] width 47 height 12
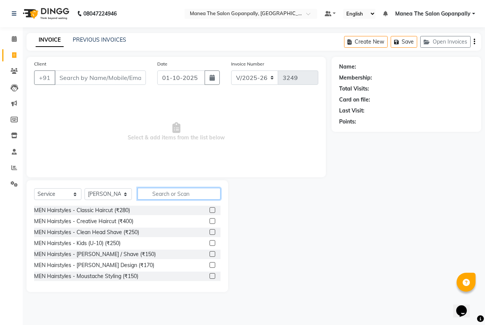
click at [173, 194] on input "text" at bounding box center [178, 194] width 83 height 12
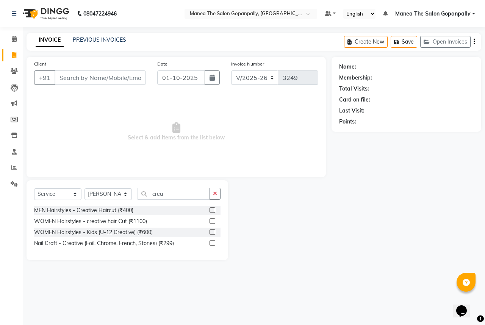
click at [211, 222] on label at bounding box center [212, 221] width 6 height 6
click at [211, 222] on input "checkbox" at bounding box center [211, 221] width 5 height 5
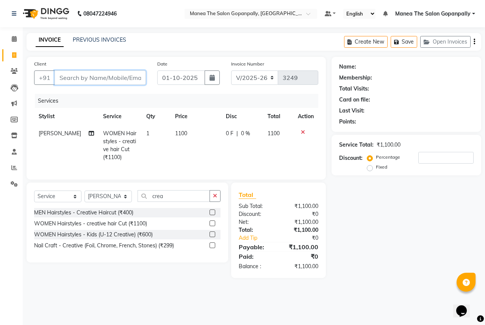
click at [127, 81] on input "Client" at bounding box center [100, 77] width 91 height 14
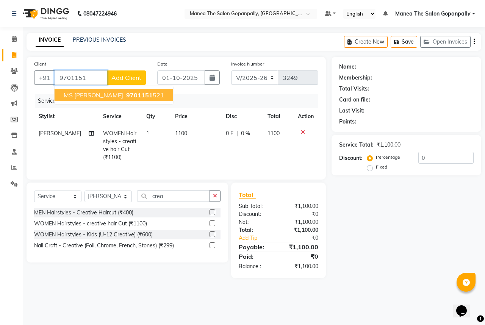
click at [133, 94] on ngb-highlight "9701151 521" at bounding box center [144, 95] width 39 height 8
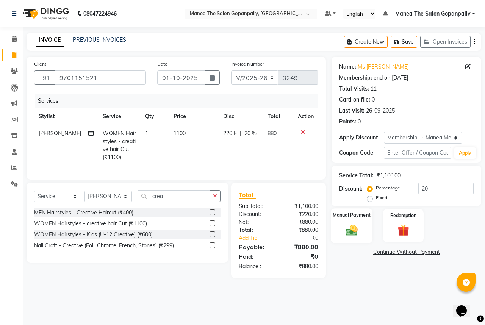
click at [353, 231] on img at bounding box center [352, 230] width 20 height 14
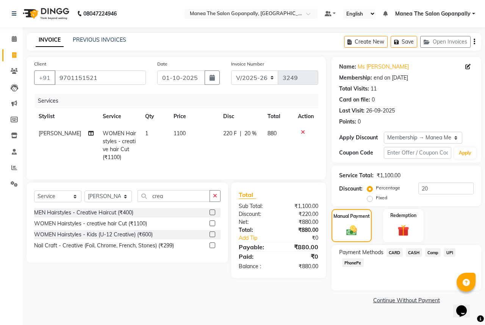
click at [394, 254] on span "CARD" at bounding box center [394, 252] width 16 height 9
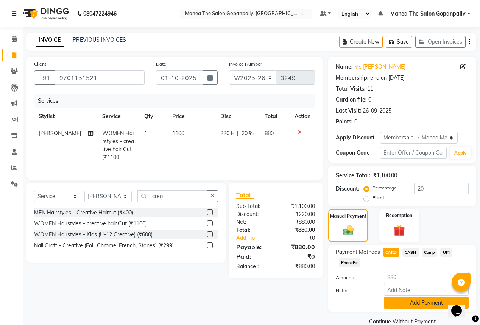
scroll to position [15, 0]
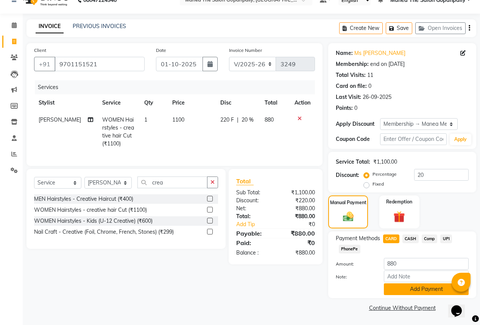
click at [407, 289] on button "Add Payment" at bounding box center [426, 289] width 85 height 12
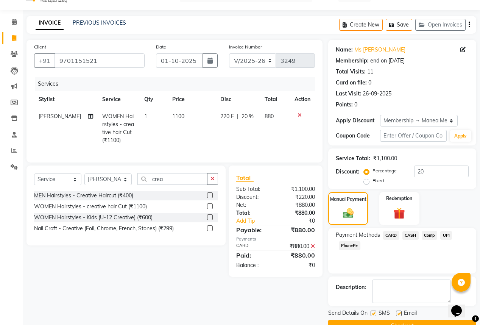
scroll to position [35, 0]
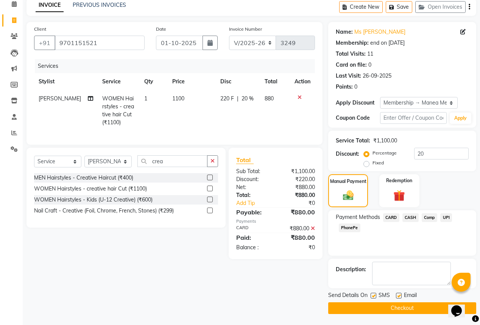
click at [400, 296] on label at bounding box center [399, 296] width 6 height 6
click at [400, 296] on input "checkbox" at bounding box center [398, 295] width 5 height 5
click at [399, 307] on button "Checkout" at bounding box center [402, 308] width 148 height 12
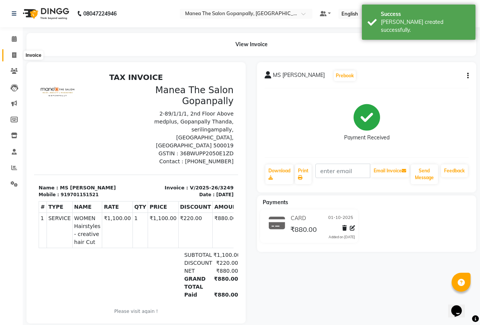
click at [11, 55] on span at bounding box center [14, 55] width 13 height 9
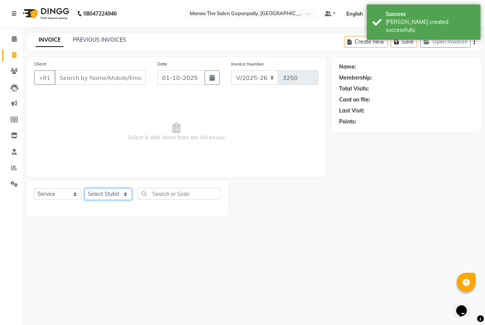
drag, startPoint x: 97, startPoint y: 191, endPoint x: 95, endPoint y: 200, distance: 9.2
click at [97, 191] on select "Select Stylist anas [PERSON_NAME] [PERSON_NAME] [PERSON_NAME] sameer [PERSON_NA…" at bounding box center [107, 194] width 47 height 12
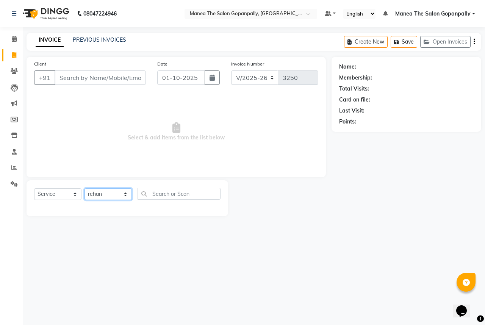
click at [84, 189] on select "Select Stylist anas [PERSON_NAME] [PERSON_NAME] [PERSON_NAME] sameer [PERSON_NA…" at bounding box center [107, 194] width 47 height 12
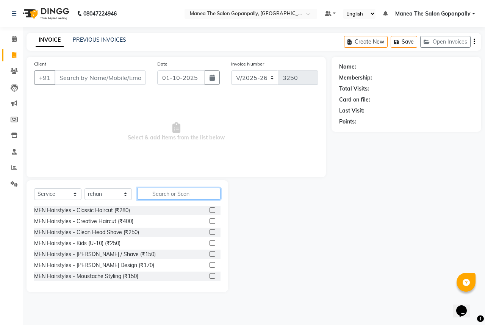
click at [165, 192] on input "text" at bounding box center [178, 194] width 83 height 12
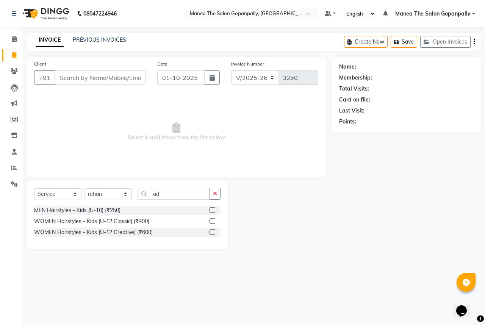
drag, startPoint x: 213, startPoint y: 211, endPoint x: 209, endPoint y: 206, distance: 6.4
click at [213, 211] on label at bounding box center [212, 210] width 6 height 6
click at [213, 211] on input "checkbox" at bounding box center [211, 210] width 5 height 5
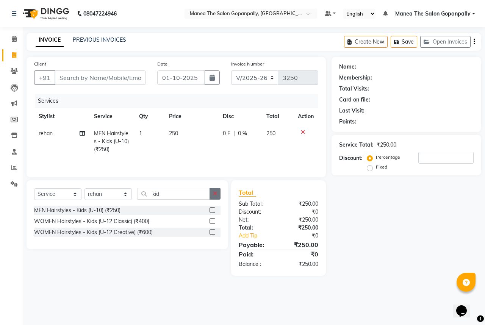
click at [215, 192] on icon "button" at bounding box center [215, 193] width 4 height 5
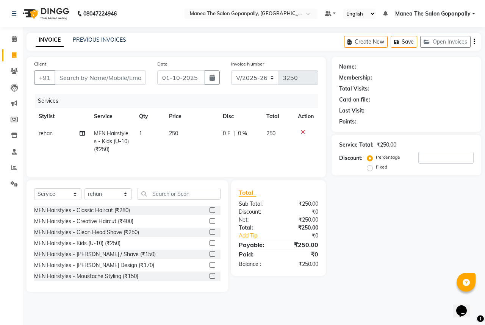
click at [301, 130] on icon at bounding box center [303, 131] width 4 height 5
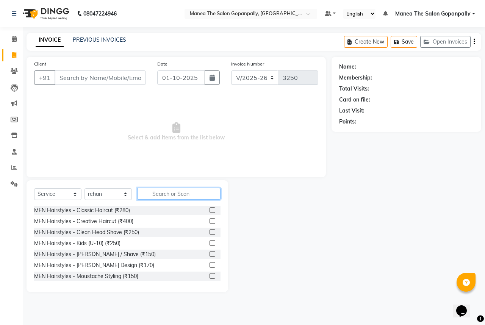
click at [179, 197] on input "text" at bounding box center [178, 194] width 83 height 12
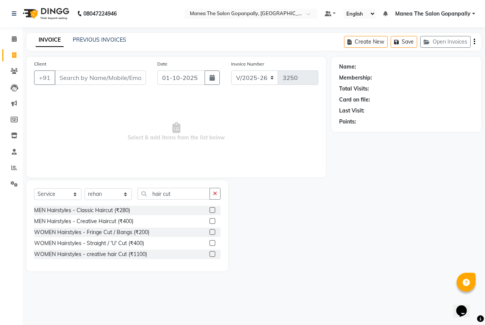
click at [214, 209] on label at bounding box center [212, 210] width 6 height 6
click at [214, 209] on input "checkbox" at bounding box center [211, 210] width 5 height 5
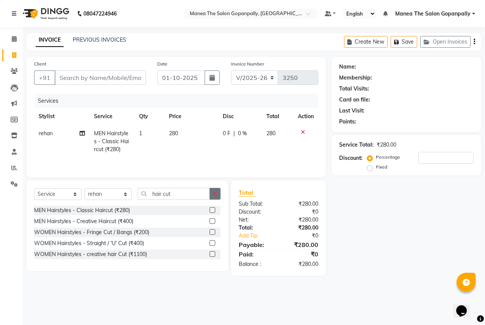
click at [215, 195] on icon "button" at bounding box center [215, 193] width 4 height 5
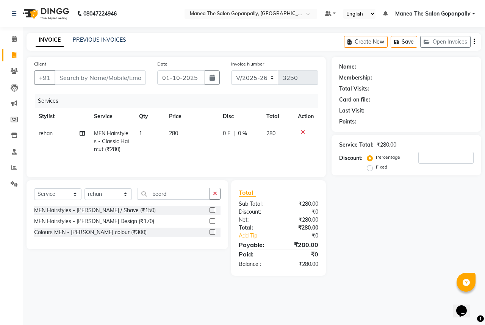
click at [214, 221] on label at bounding box center [212, 221] width 6 height 6
click at [214, 221] on input "checkbox" at bounding box center [211, 221] width 5 height 5
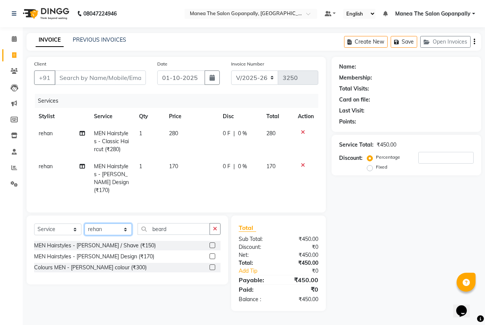
click at [110, 227] on select "Select Stylist anas [PERSON_NAME] [PERSON_NAME] [PERSON_NAME] sameer [PERSON_NA…" at bounding box center [107, 229] width 47 height 12
click at [84, 223] on select "Select Stylist anas [PERSON_NAME] [PERSON_NAME] [PERSON_NAME] sameer [PERSON_NA…" at bounding box center [107, 229] width 47 height 12
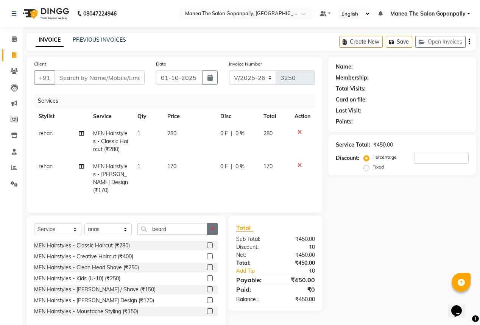
click at [212, 226] on icon "button" at bounding box center [213, 228] width 4 height 5
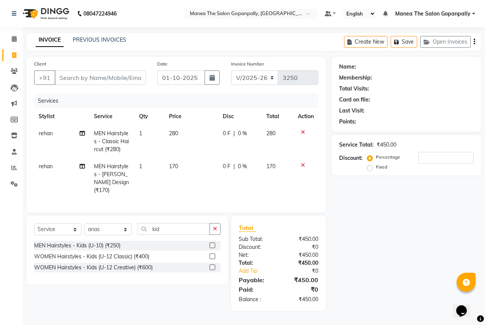
click at [211, 242] on label at bounding box center [212, 245] width 6 height 6
click at [211, 243] on input "checkbox" at bounding box center [211, 245] width 5 height 5
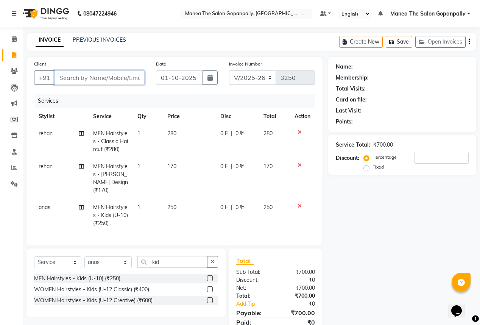
click at [106, 80] on input "Client" at bounding box center [100, 77] width 90 height 14
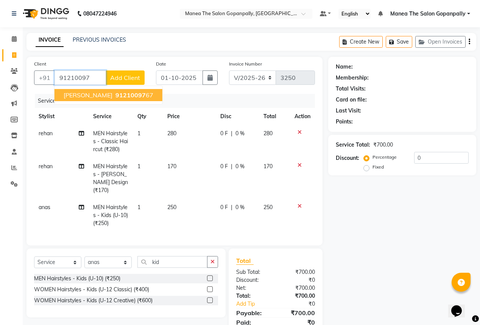
click at [115, 93] on span "91210097" at bounding box center [130, 95] width 30 height 8
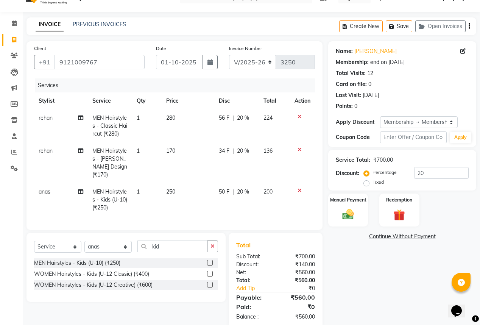
scroll to position [27, 0]
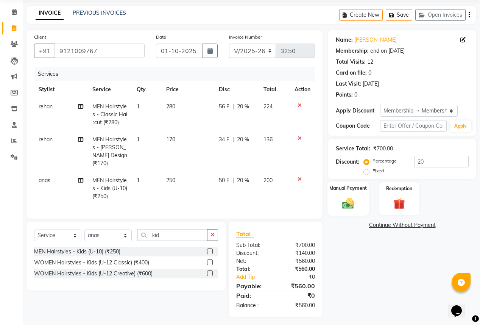
click at [340, 203] on img at bounding box center [347, 203] width 19 height 14
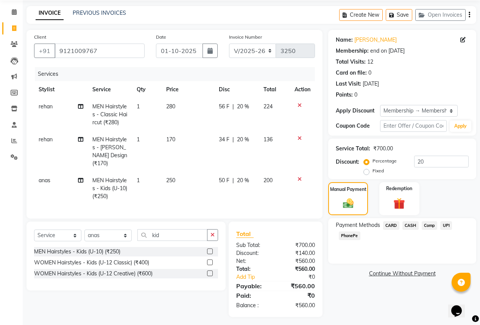
click at [448, 224] on span "UPI" at bounding box center [446, 225] width 12 height 9
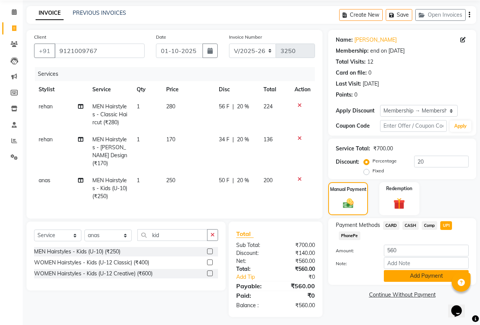
click at [432, 276] on button "Add Payment" at bounding box center [426, 276] width 85 height 12
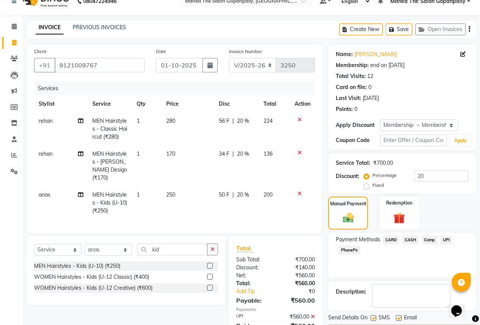
scroll to position [12, 0]
click at [398, 318] on label at bounding box center [399, 318] width 6 height 6
click at [398, 318] on input "checkbox" at bounding box center [398, 318] width 5 height 5
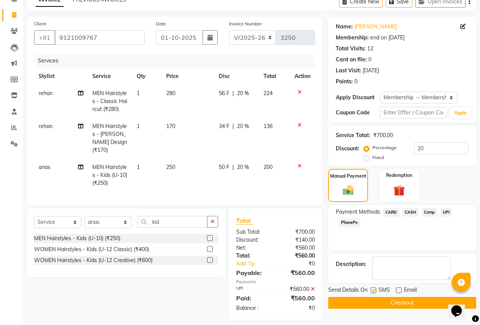
scroll to position [42, 0]
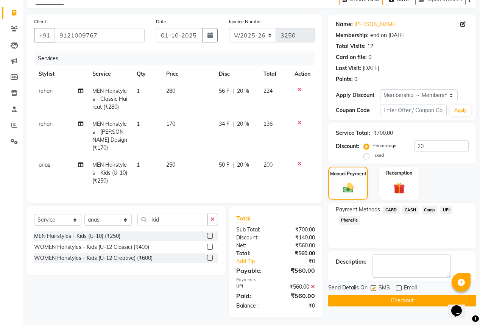
click at [420, 301] on button "Checkout" at bounding box center [402, 301] width 148 height 12
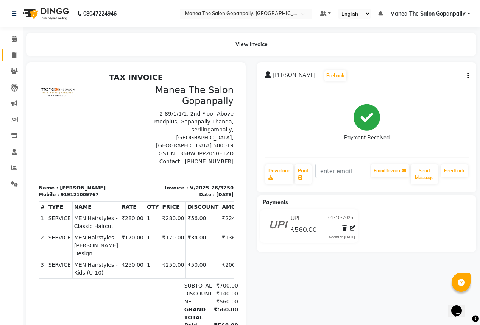
click at [16, 54] on icon at bounding box center [14, 55] width 4 height 6
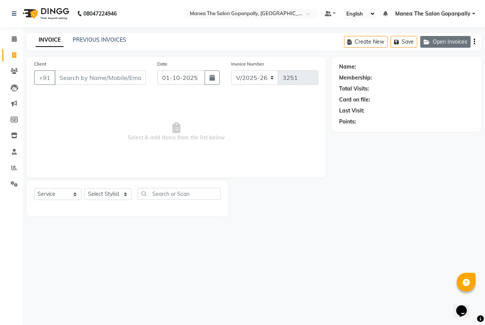
click at [459, 45] on button "Open Invoices" at bounding box center [445, 42] width 50 height 12
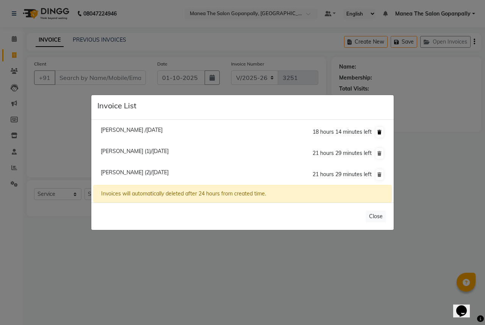
click at [380, 133] on icon at bounding box center [379, 132] width 4 height 5
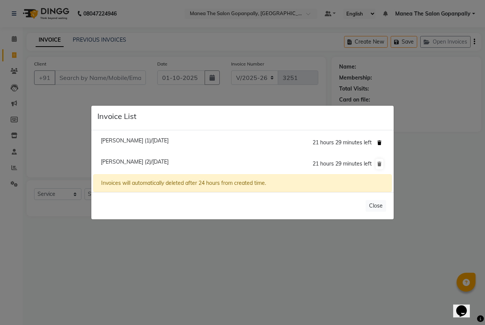
drag, startPoint x: 379, startPoint y: 140, endPoint x: 384, endPoint y: 157, distance: 18.0
click at [379, 140] on icon at bounding box center [379, 142] width 4 height 5
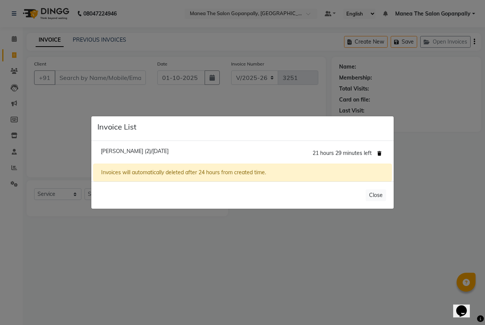
click at [379, 153] on icon at bounding box center [379, 153] width 4 height 5
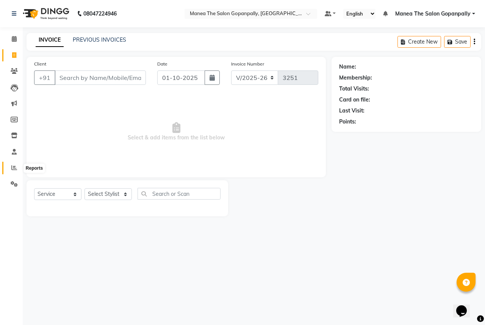
click at [12, 165] on icon at bounding box center [14, 168] width 6 height 6
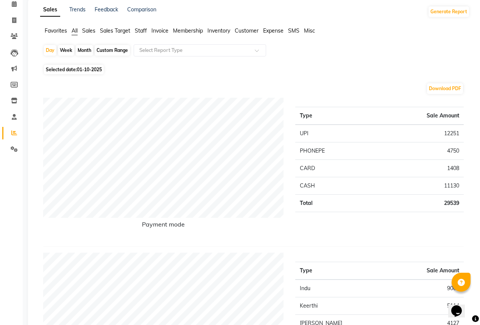
scroll to position [30, 0]
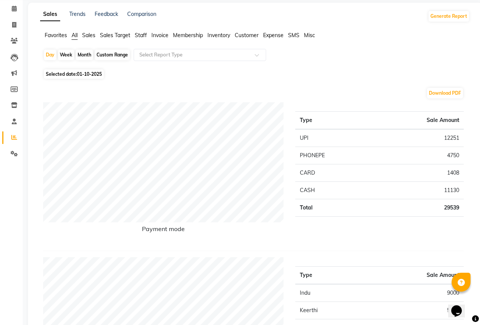
click at [80, 65] on div "Day Week Month Custom Range Select Report Type" at bounding box center [255, 58] width 424 height 18
click at [13, 22] on icon at bounding box center [14, 25] width 4 height 6
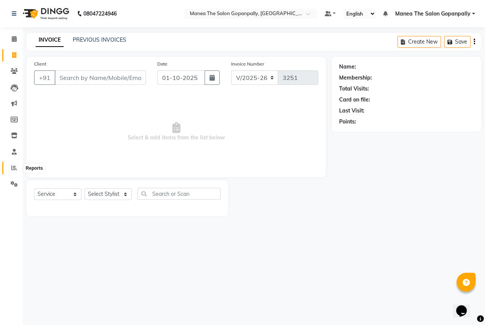
click at [12, 168] on icon at bounding box center [14, 168] width 6 height 6
